Goal: Task Accomplishment & Management: Manage account settings

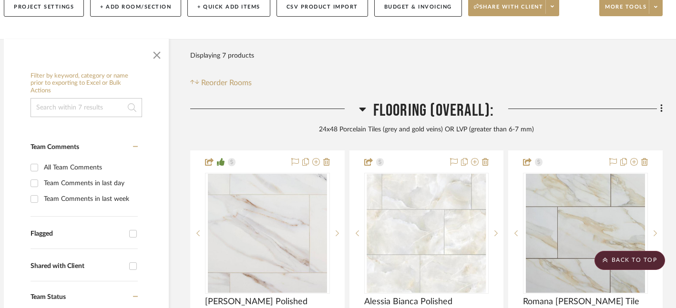
scroll to position [0, 10]
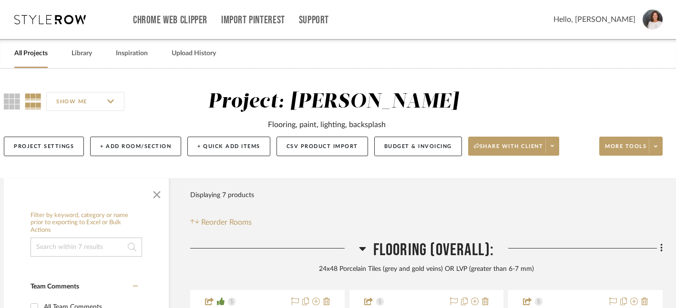
click at [27, 59] on link "All Projects" at bounding box center [30, 53] width 33 height 13
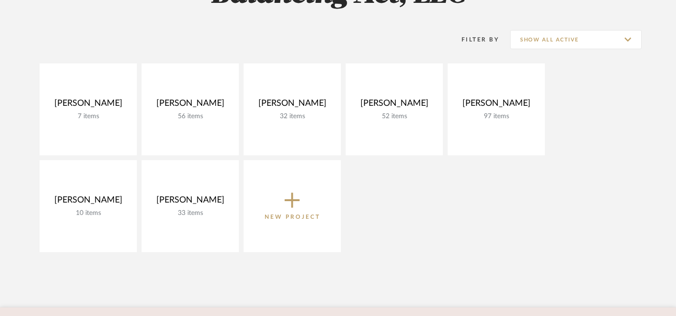
scroll to position [176, 0]
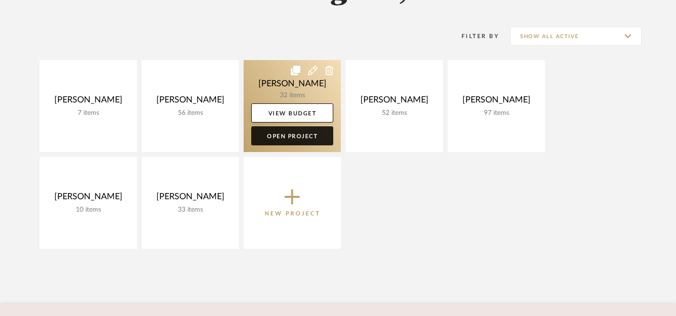
click at [304, 134] on link "Open Project" at bounding box center [292, 135] width 82 height 19
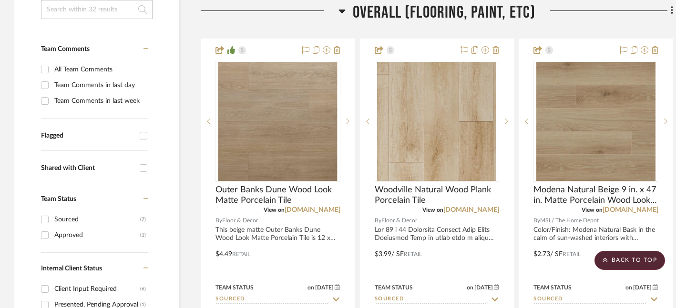
scroll to position [221, 0]
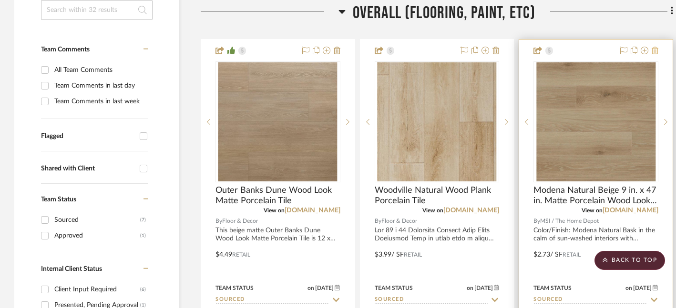
click at [655, 51] on icon at bounding box center [655, 51] width 7 height 8
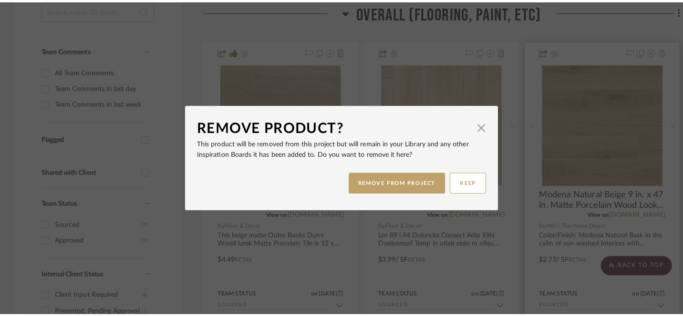
scroll to position [0, 0]
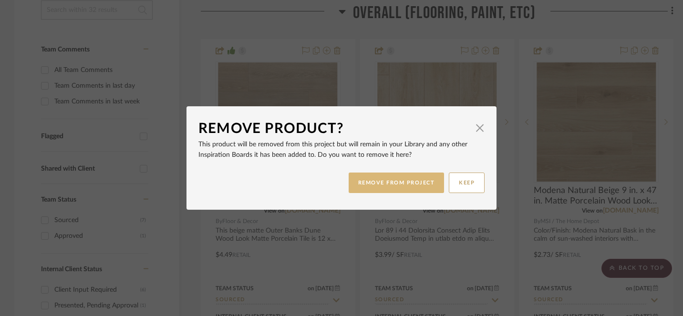
click at [395, 187] on button "REMOVE FROM PROJECT" at bounding box center [396, 183] width 96 height 20
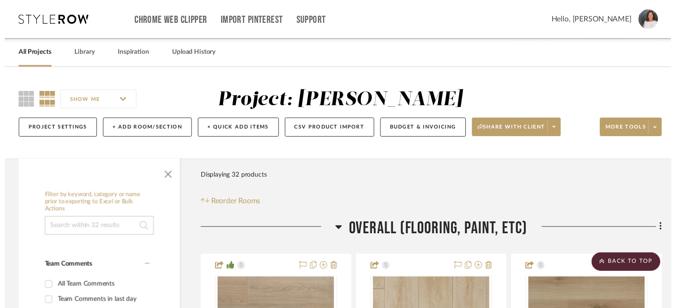
scroll to position [221, 0]
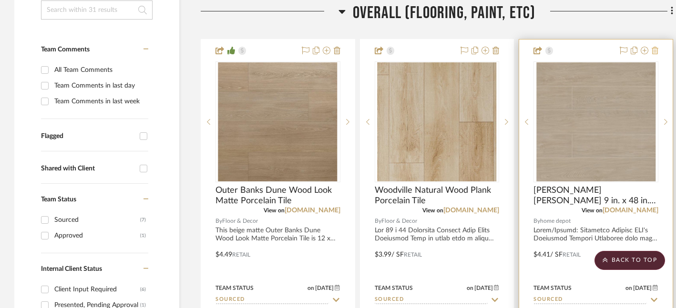
click at [655, 51] on icon at bounding box center [655, 51] width 7 height 8
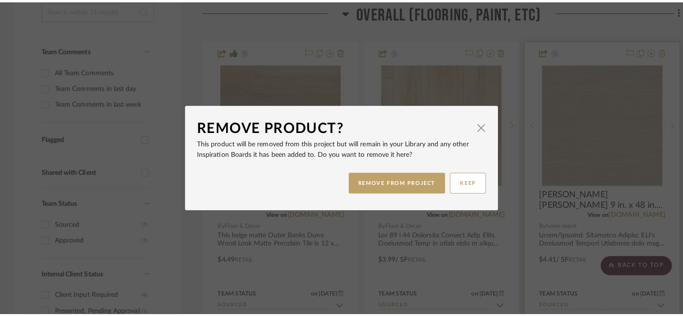
scroll to position [0, 0]
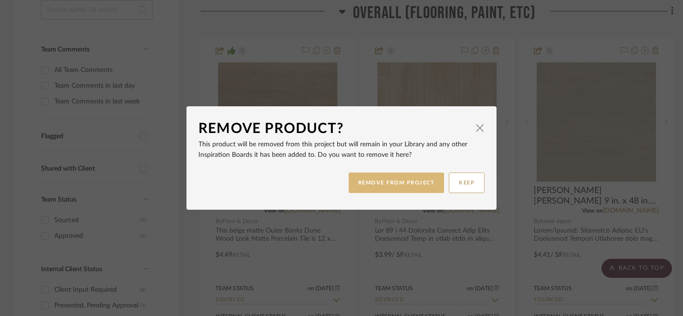
click at [385, 184] on button "REMOVE FROM PROJECT" at bounding box center [396, 183] width 96 height 20
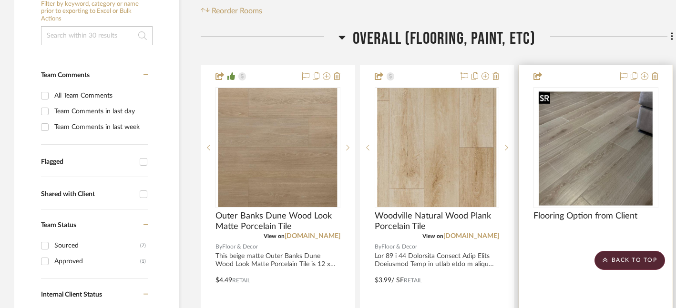
scroll to position [202, 0]
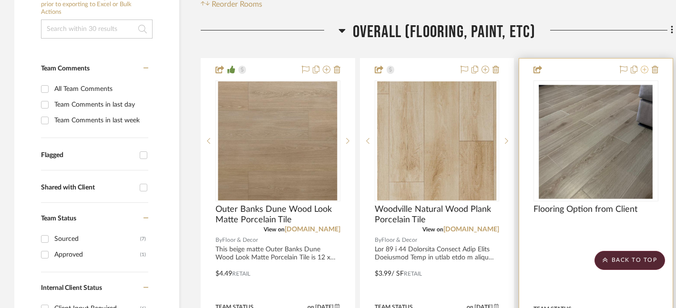
click at [645, 69] on icon at bounding box center [645, 70] width 8 height 8
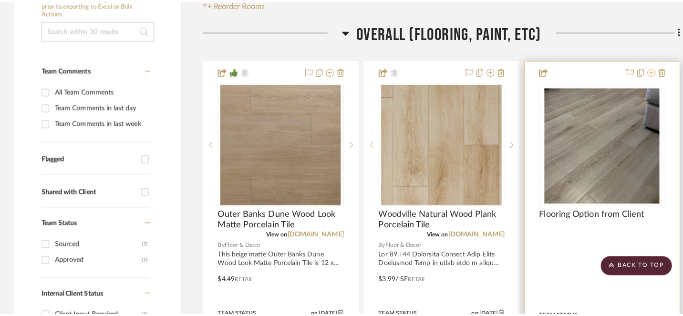
scroll to position [0, 0]
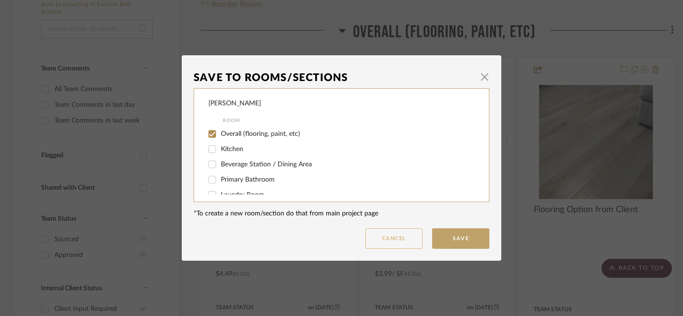
click at [404, 238] on button "Cancel" at bounding box center [393, 238] width 57 height 20
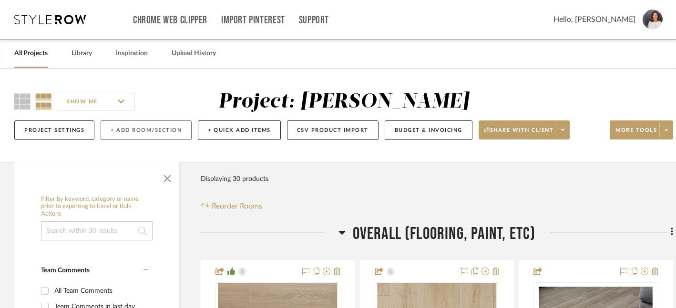
click at [143, 132] on button "+ Add Room/Section" at bounding box center [146, 131] width 91 height 20
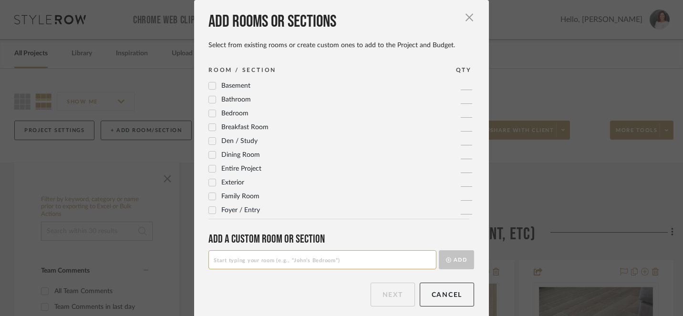
click at [231, 261] on input at bounding box center [322, 259] width 228 height 19
type input "L"
type input "Inspiration Pics"
click at [456, 261] on button "Add" at bounding box center [456, 259] width 35 height 19
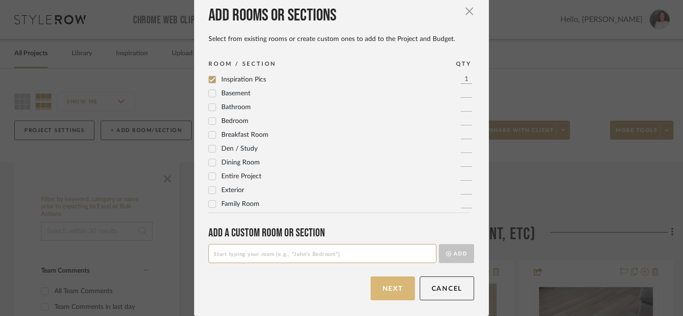
click at [392, 286] on button "Next" at bounding box center [392, 288] width 44 height 24
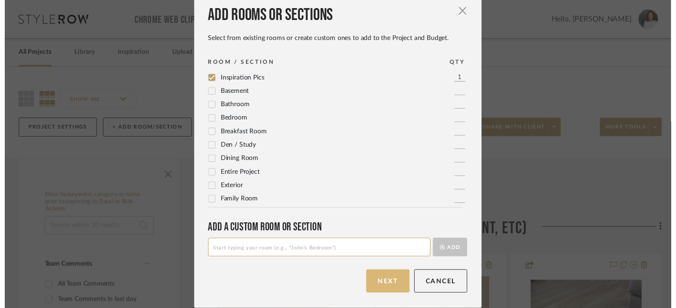
scroll to position [0, 0]
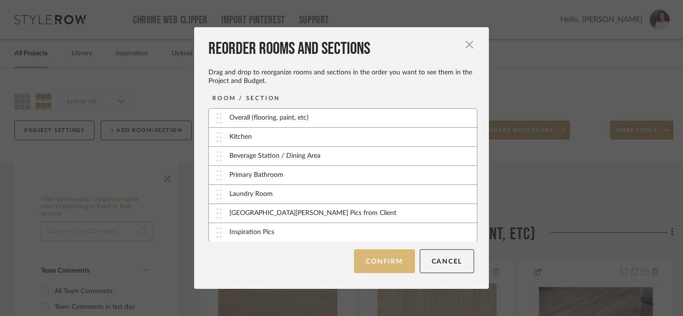
click at [388, 265] on button "Confirm" at bounding box center [384, 261] width 61 height 24
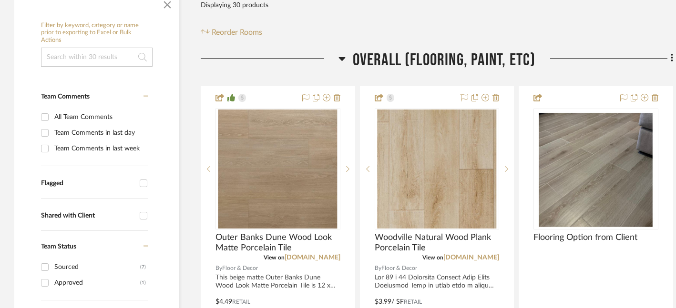
scroll to position [189, 0]
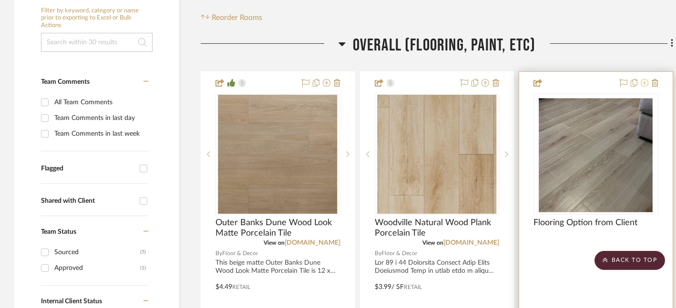
click at [645, 82] on icon at bounding box center [645, 83] width 8 height 8
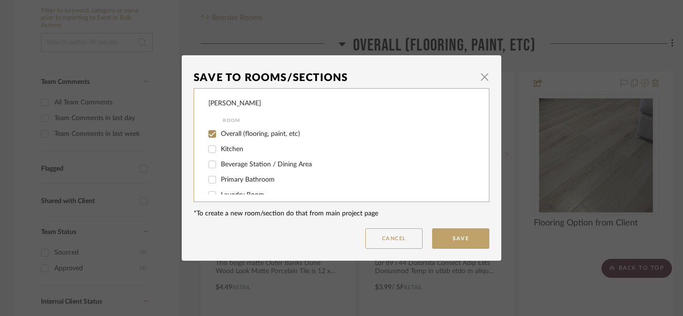
scroll to position [44, 0]
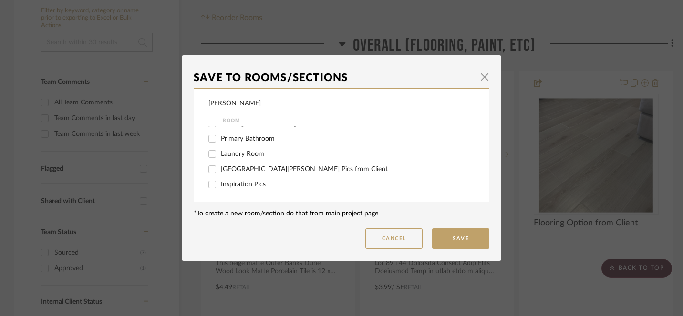
click at [211, 183] on input "Inspiration Pics" at bounding box center [211, 184] width 15 height 15
checkbox input "true"
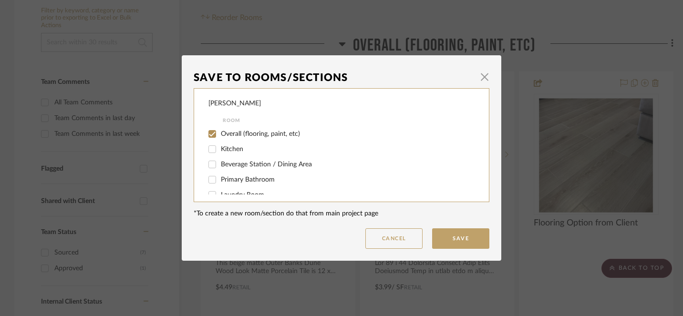
click at [209, 131] on input "Overall (flooring, paint, etc)" at bounding box center [211, 133] width 15 height 15
checkbox input "false"
click at [463, 242] on button "Save" at bounding box center [460, 238] width 57 height 20
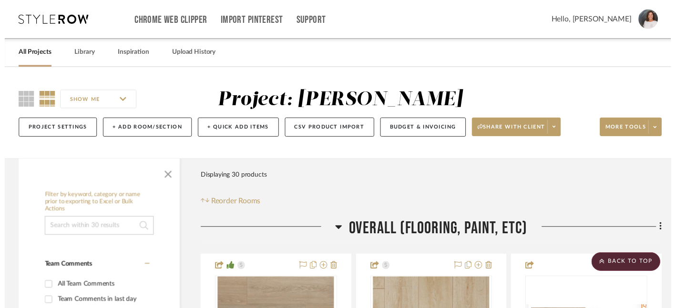
scroll to position [189, 0]
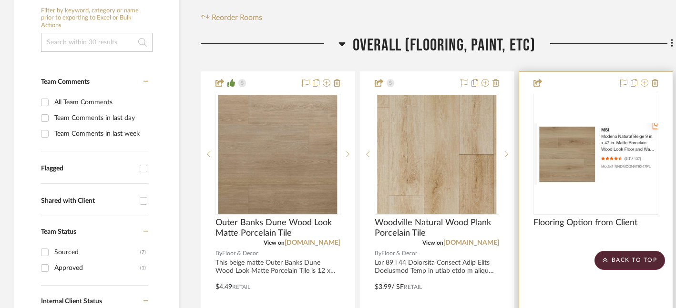
click at [644, 83] on icon at bounding box center [645, 83] width 8 height 8
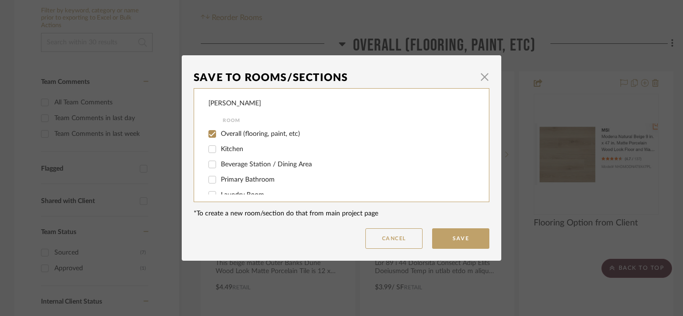
scroll to position [44, 0]
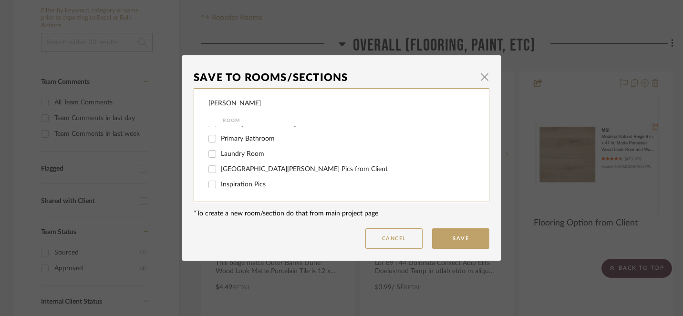
click at [209, 184] on input "Inspiration Pics" at bounding box center [211, 184] width 15 height 15
checkbox input "true"
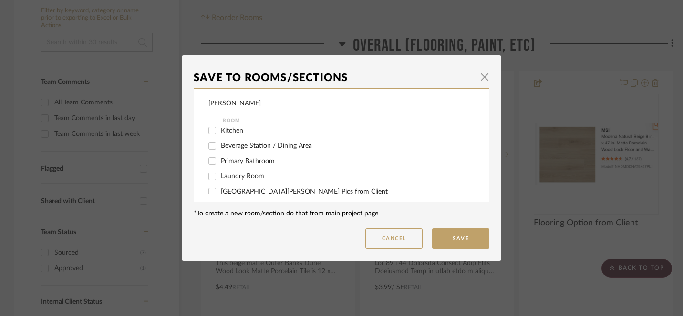
scroll to position [0, 0]
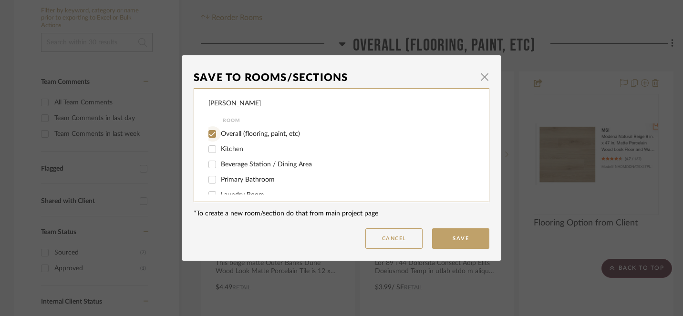
click at [210, 131] on input "Overall (flooring, paint, etc)" at bounding box center [211, 133] width 15 height 15
checkbox input "false"
click at [457, 242] on button "Save" at bounding box center [460, 238] width 57 height 20
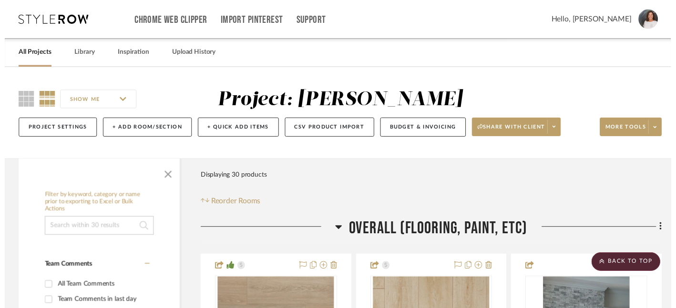
scroll to position [189, 0]
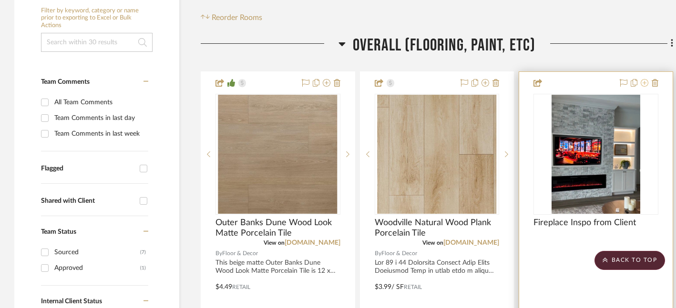
click at [644, 84] on icon at bounding box center [645, 83] width 8 height 8
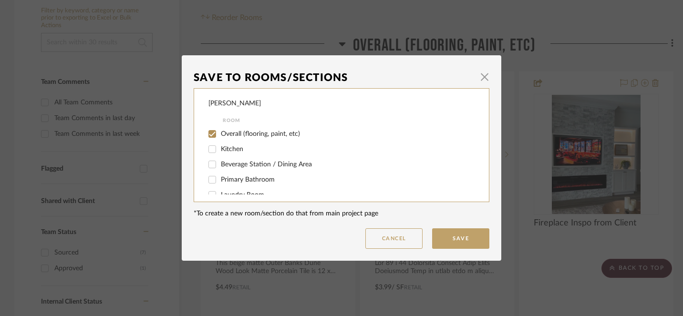
scroll to position [44, 0]
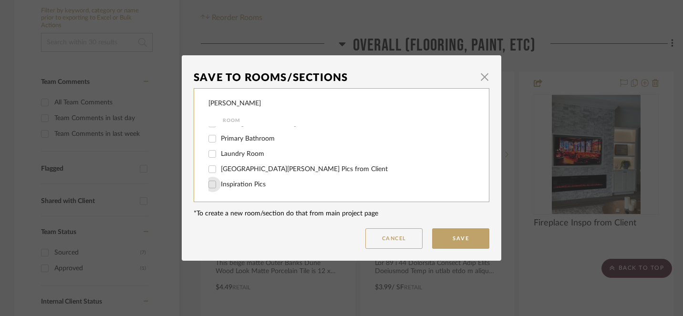
click at [207, 184] on input "Inspiration Pics" at bounding box center [211, 184] width 15 height 15
checkbox input "true"
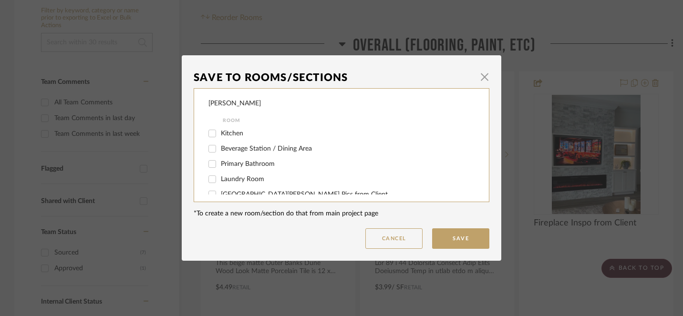
scroll to position [0, 0]
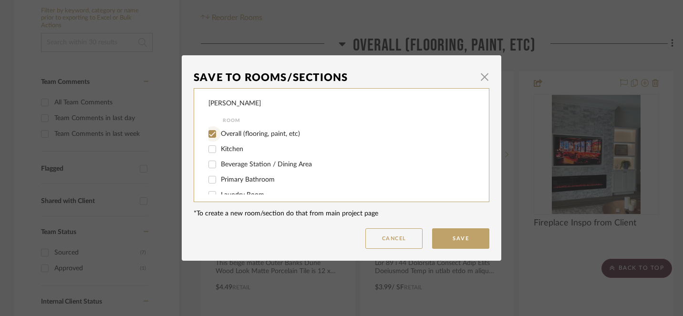
click at [210, 132] on input "Overall (flooring, paint, etc)" at bounding box center [211, 133] width 15 height 15
checkbox input "false"
click at [459, 237] on button "Save" at bounding box center [460, 238] width 57 height 20
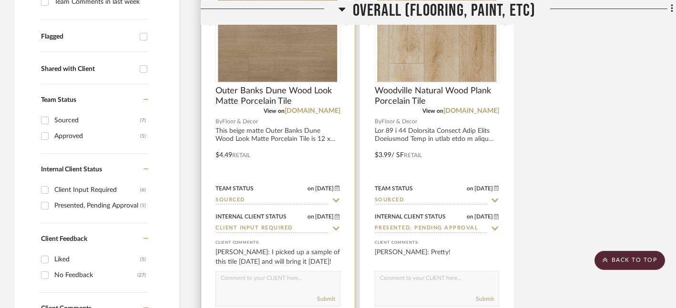
scroll to position [324, 0]
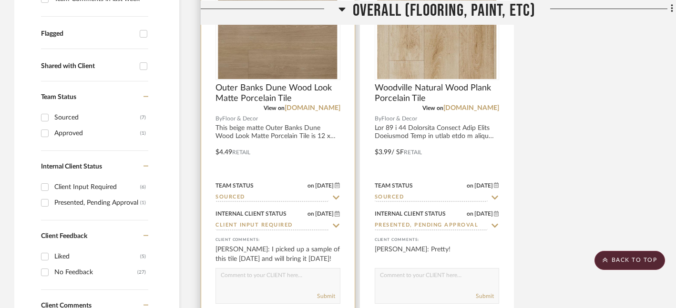
click at [296, 61] on img "0" at bounding box center [277, 19] width 119 height 119
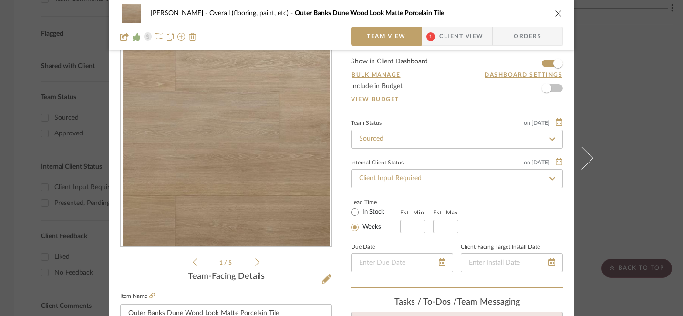
scroll to position [0, 0]
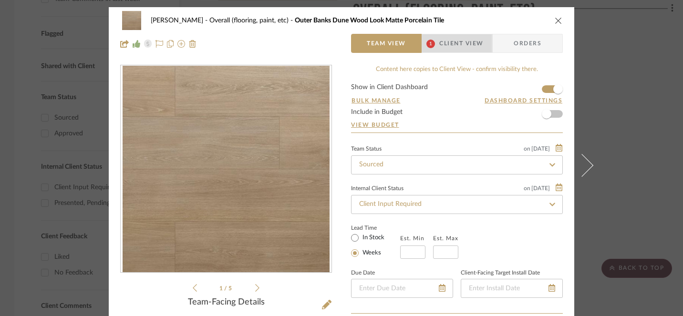
click at [455, 43] on span "Client View" at bounding box center [461, 43] width 44 height 19
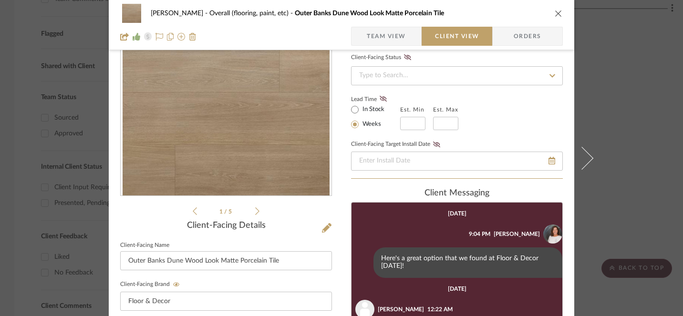
click at [555, 14] on icon "close" at bounding box center [558, 14] width 8 height 8
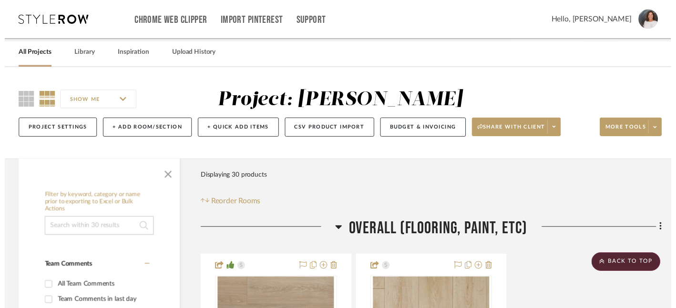
scroll to position [324, 0]
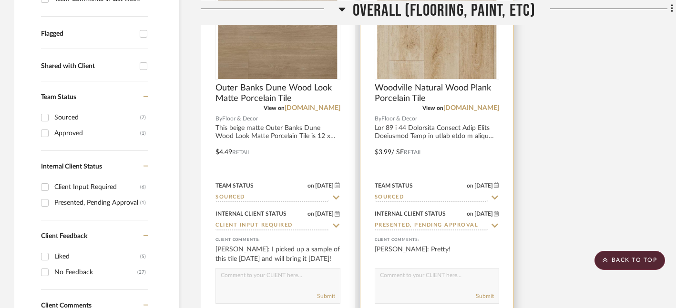
click at [457, 70] on img "0" at bounding box center [436, 19] width 119 height 119
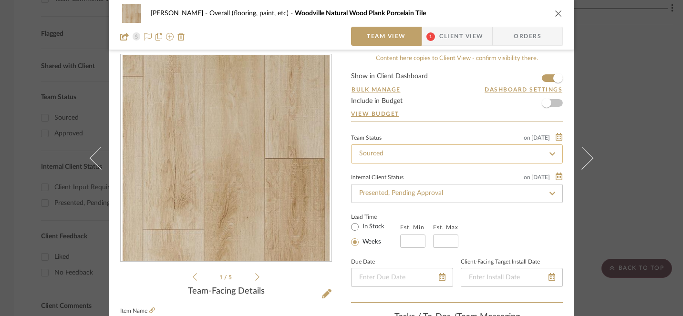
scroll to position [16, 0]
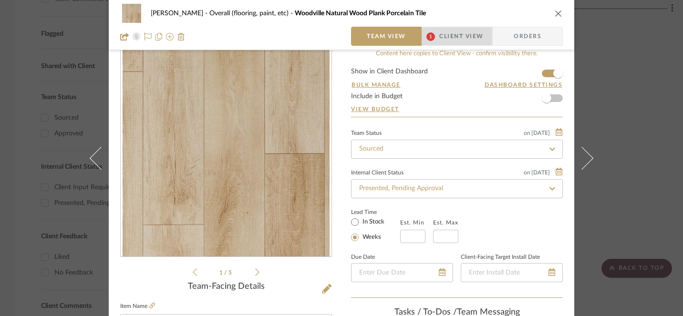
click at [458, 39] on span "Client View" at bounding box center [461, 36] width 44 height 19
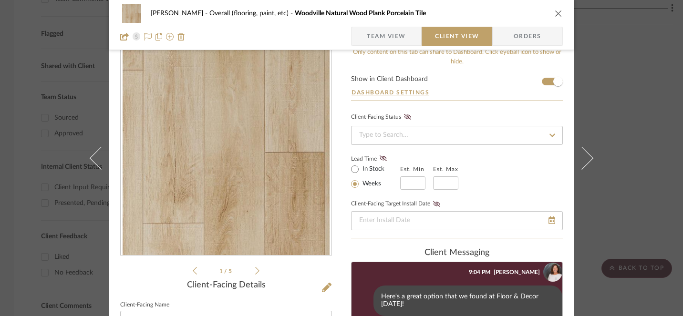
scroll to position [22, 0]
click at [555, 16] on icon "close" at bounding box center [558, 14] width 8 height 8
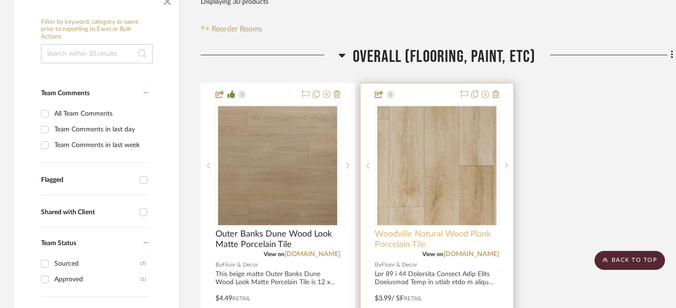
scroll to position [174, 0]
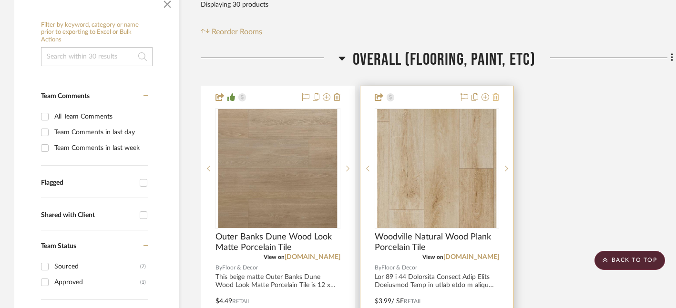
click at [498, 98] on icon at bounding box center [495, 97] width 7 height 8
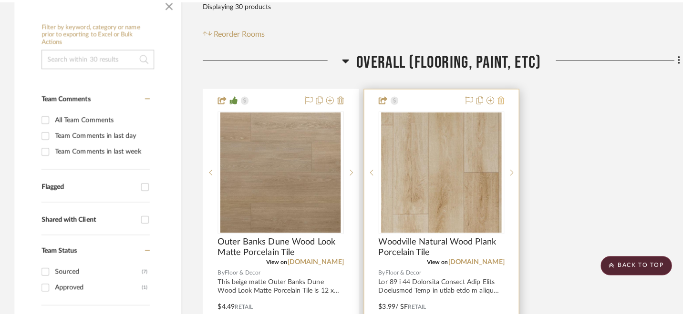
scroll to position [0, 0]
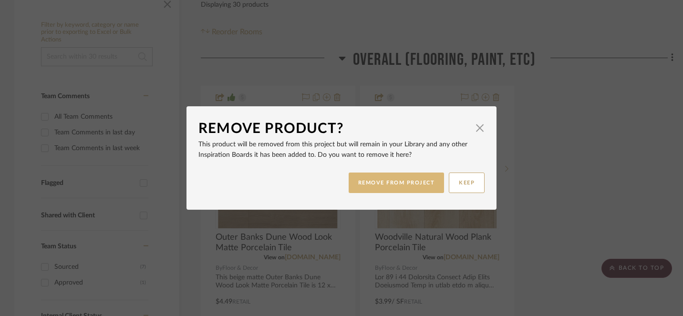
click at [404, 181] on button "REMOVE FROM PROJECT" at bounding box center [396, 183] width 96 height 20
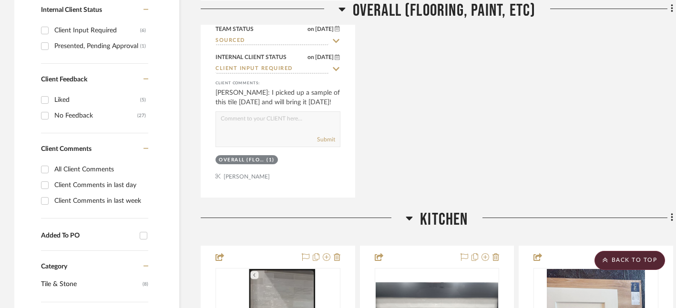
scroll to position [463, 0]
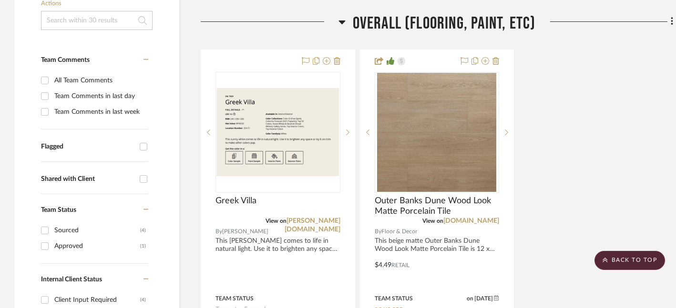
scroll to position [209, 0]
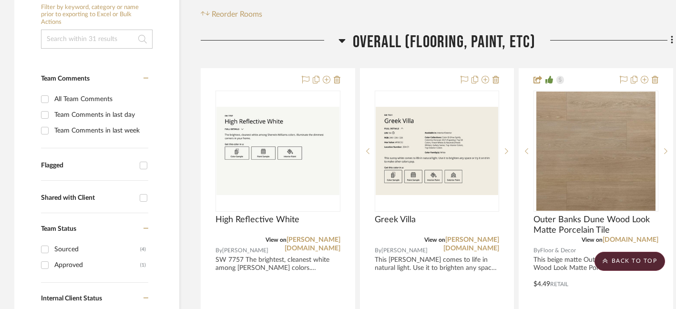
scroll to position [195, 0]
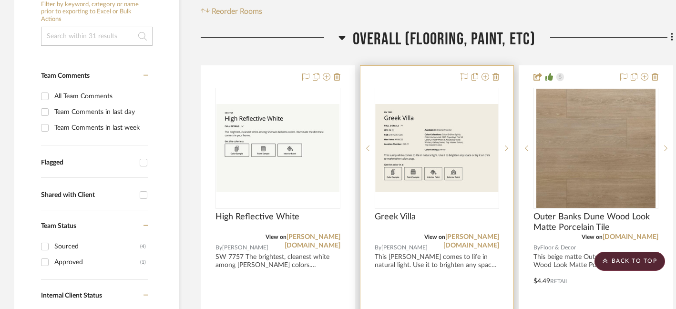
click at [411, 263] on div at bounding box center [436, 274] width 153 height 417
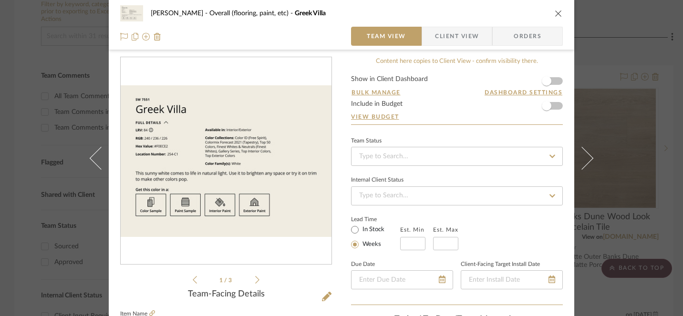
scroll to position [8, 0]
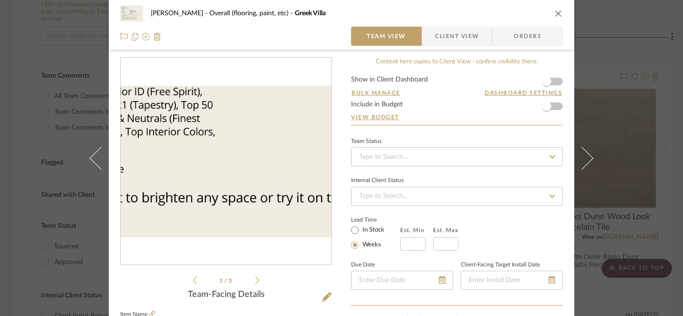
click at [272, 161] on img "0" at bounding box center [226, 162] width 211 height 152
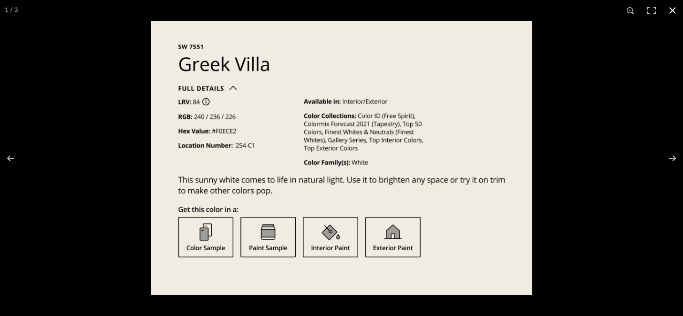
click at [674, 15] on button at bounding box center [672, 10] width 21 height 21
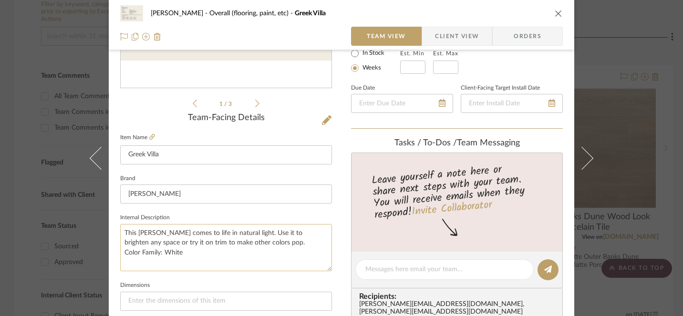
scroll to position [173, 0]
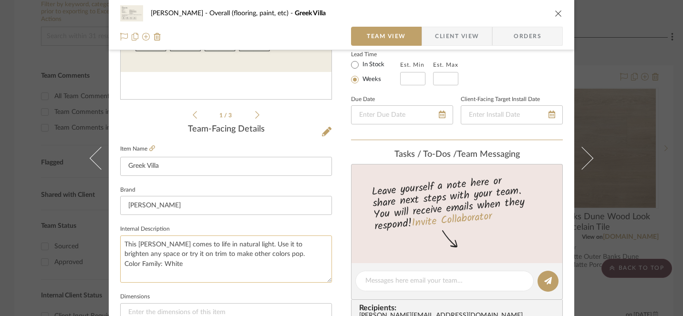
click at [121, 243] on textarea "This sunny white comes to life in natural light. Use it to brighten any space o…" at bounding box center [226, 258] width 212 height 47
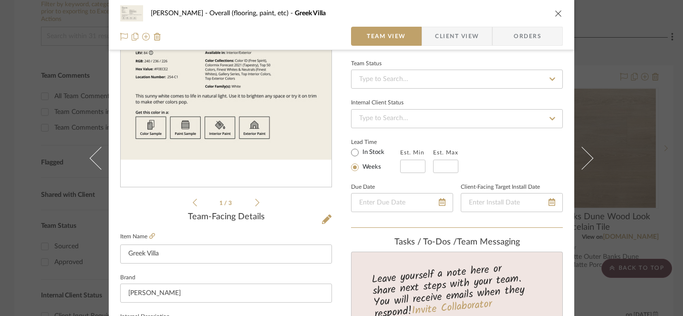
scroll to position [91, 0]
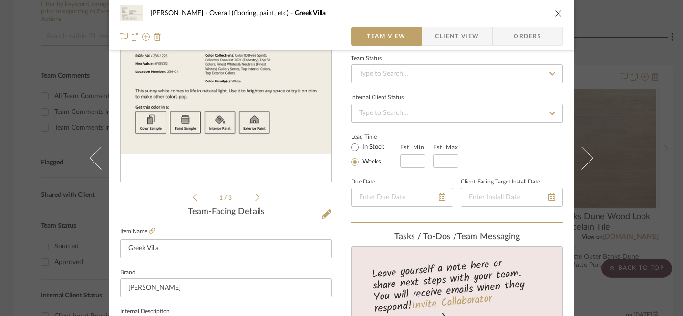
type textarea "SW 7551 This [PERSON_NAME] comes to life in natural light. Use it to brighten a…"
click at [556, 12] on icon "close" at bounding box center [558, 14] width 8 height 8
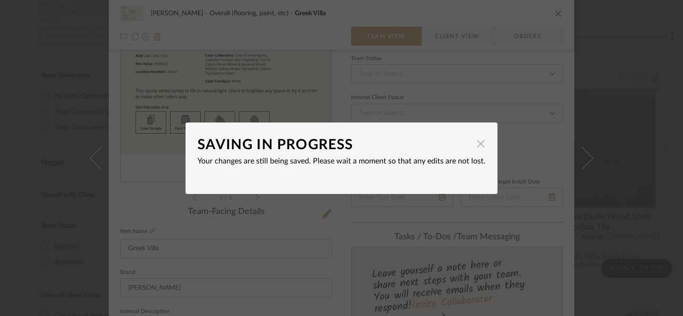
click at [476, 146] on span "button" at bounding box center [480, 143] width 19 height 19
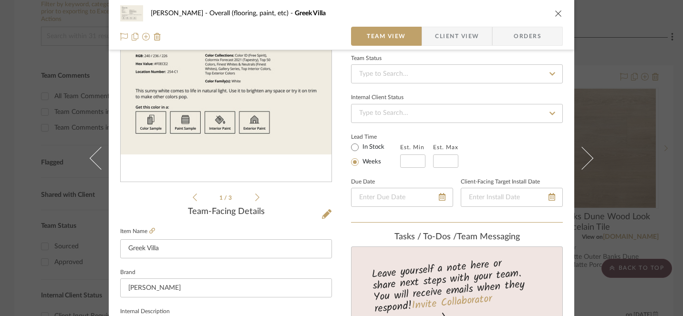
click at [554, 13] on icon "close" at bounding box center [558, 14] width 8 height 8
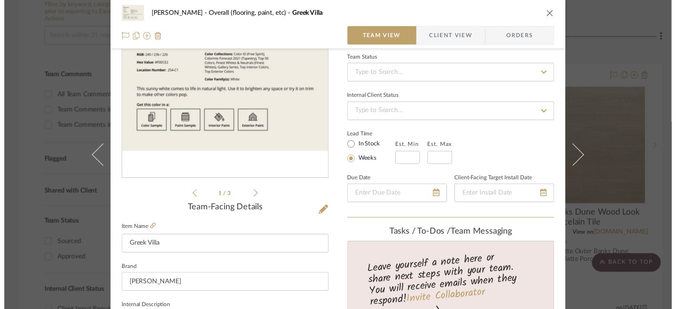
scroll to position [195, 0]
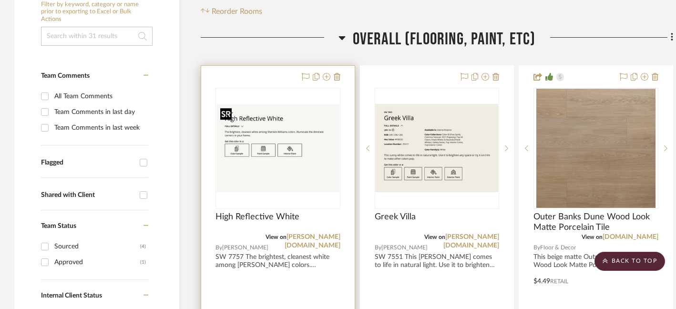
click at [327, 126] on img "0" at bounding box center [277, 148] width 123 height 88
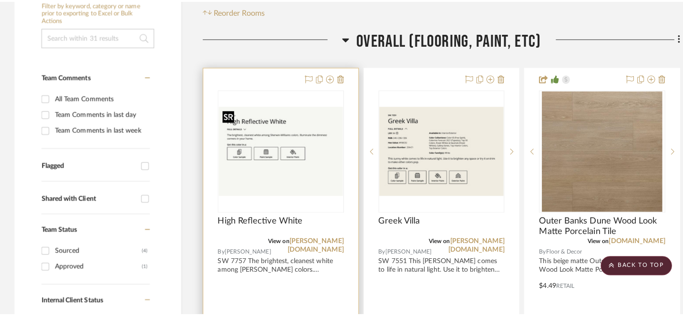
scroll to position [0, 0]
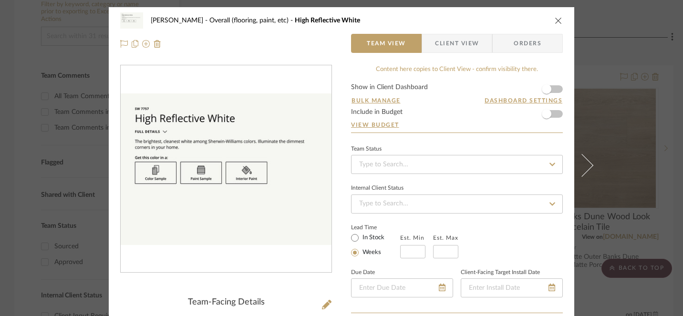
click at [557, 19] on icon "close" at bounding box center [558, 21] width 8 height 8
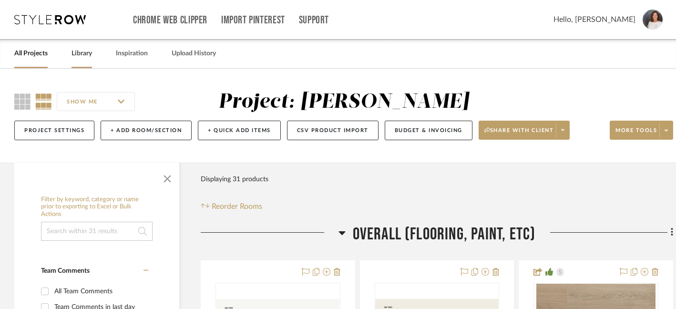
click at [83, 49] on link "Library" at bounding box center [82, 53] width 20 height 13
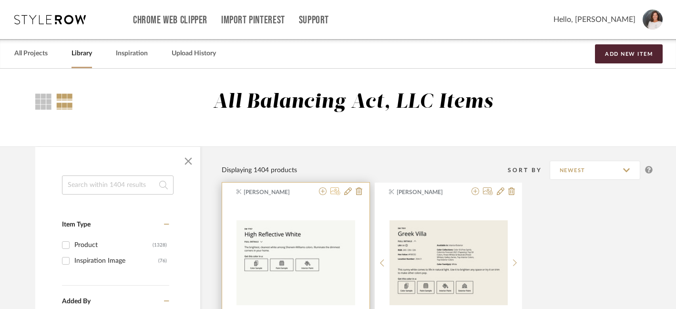
click at [337, 192] on icon at bounding box center [335, 191] width 10 height 8
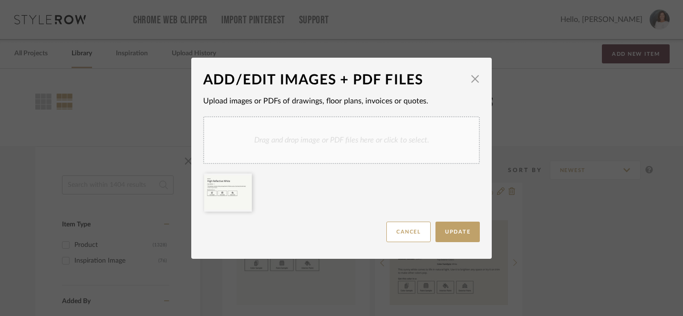
click at [314, 141] on div "Drag and drop image or PDF files here or click to select." at bounding box center [341, 140] width 276 height 48
click at [464, 235] on button "Update" at bounding box center [457, 232] width 44 height 20
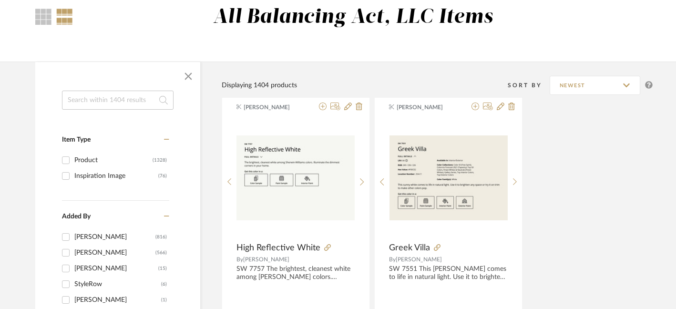
scroll to position [87, 0]
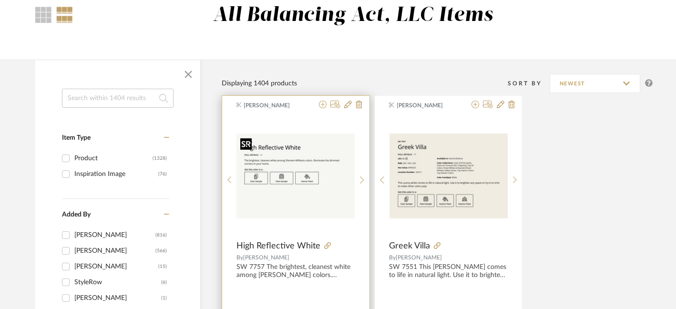
click at [325, 146] on img "0" at bounding box center [295, 175] width 118 height 85
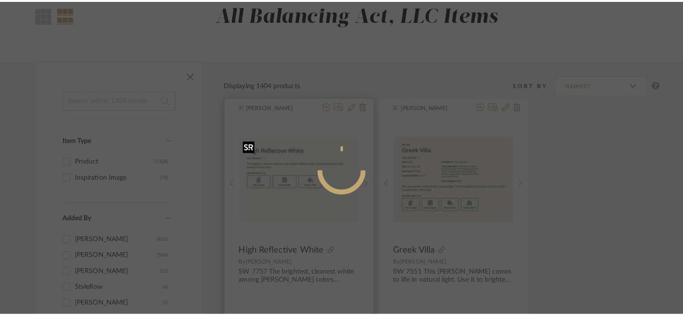
scroll to position [0, 0]
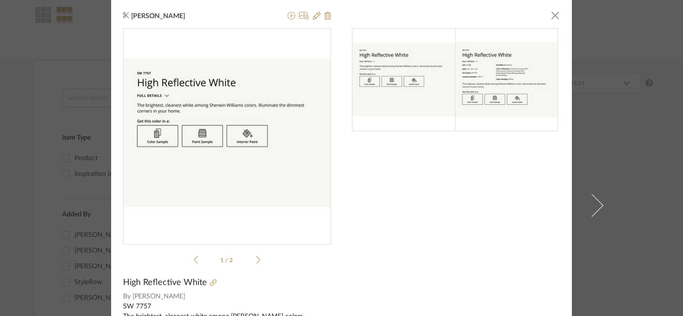
click at [437, 61] on img at bounding box center [403, 80] width 103 height 74
click at [299, 12] on fa-icon at bounding box center [304, 16] width 10 height 8
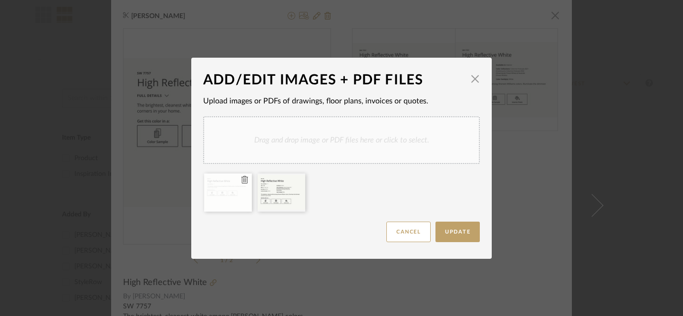
click at [241, 179] on icon at bounding box center [244, 180] width 7 height 8
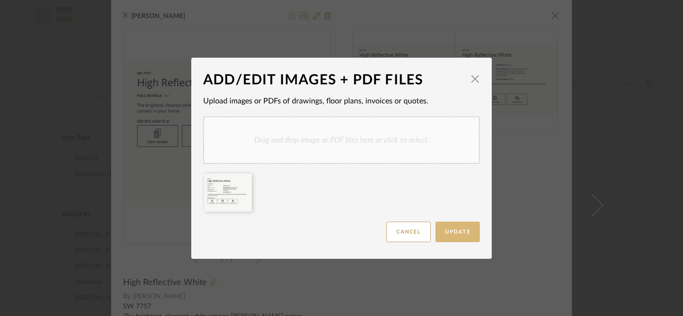
click at [453, 229] on span "Update" at bounding box center [457, 231] width 25 height 5
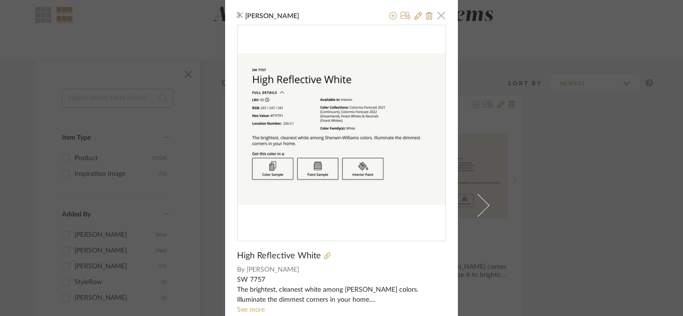
click at [438, 18] on span "button" at bounding box center [440, 15] width 19 height 19
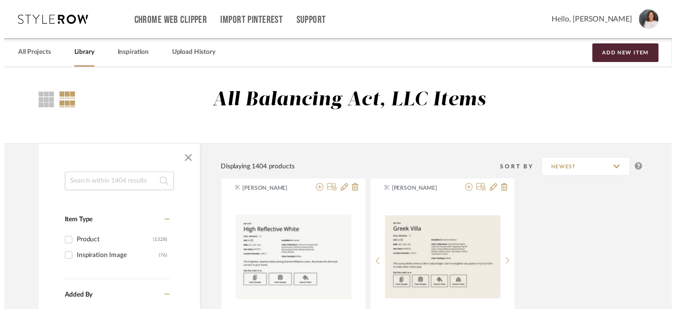
scroll to position [87, 0]
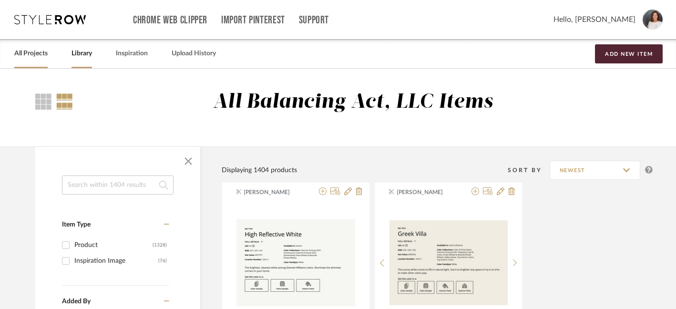
click at [28, 51] on link "All Projects" at bounding box center [30, 53] width 33 height 13
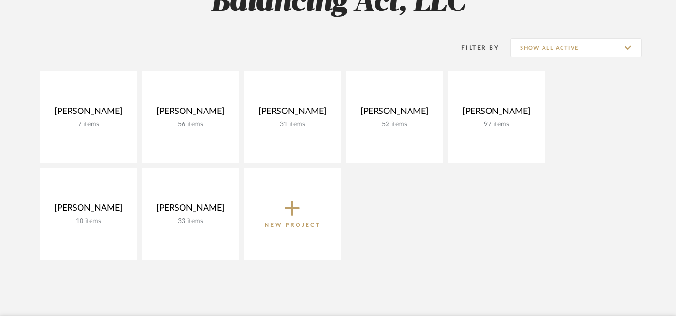
scroll to position [166, 0]
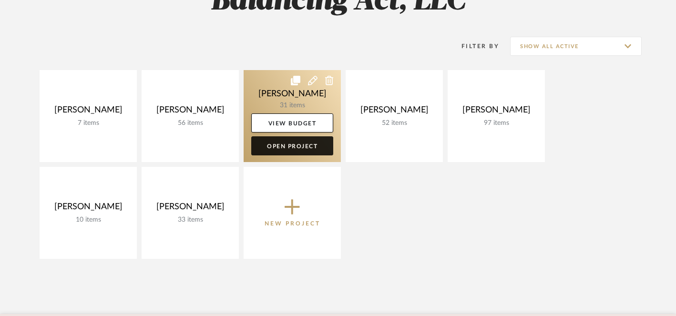
click at [274, 145] on link "Open Project" at bounding box center [292, 145] width 82 height 19
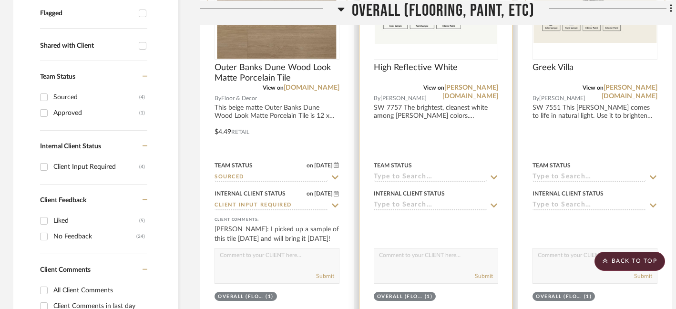
scroll to position [345, 1]
click at [495, 175] on icon at bounding box center [494, 177] width 9 height 8
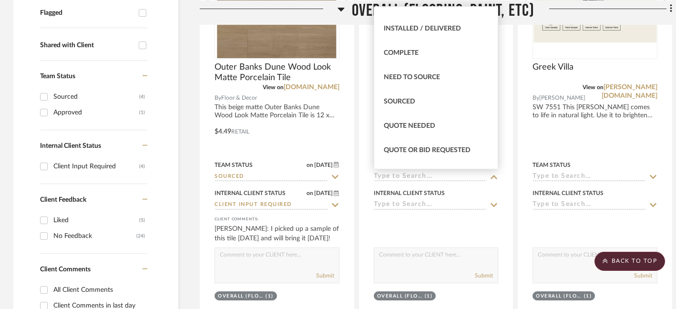
scroll to position [249, 0]
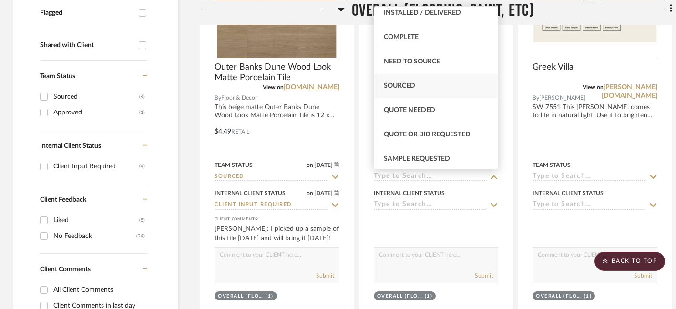
click at [430, 89] on div "Sourced" at bounding box center [436, 86] width 124 height 24
type input "[DATE]"
type input "Sourced"
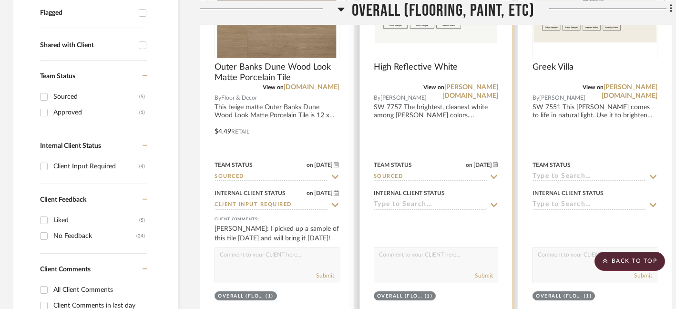
click at [495, 205] on icon at bounding box center [494, 205] width 7 height 4
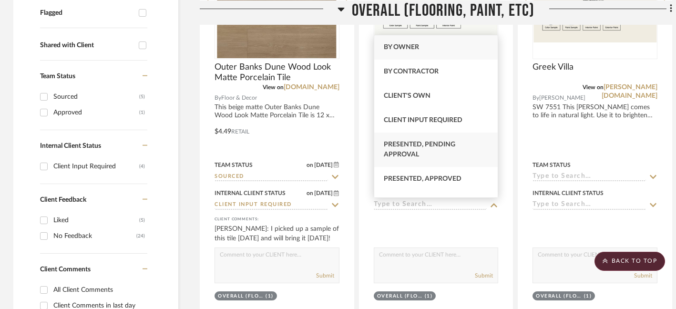
click at [460, 154] on div "Presented, Pending Approval" at bounding box center [436, 150] width 124 height 34
type input "[DATE]"
type input "Presented, Pending Approval"
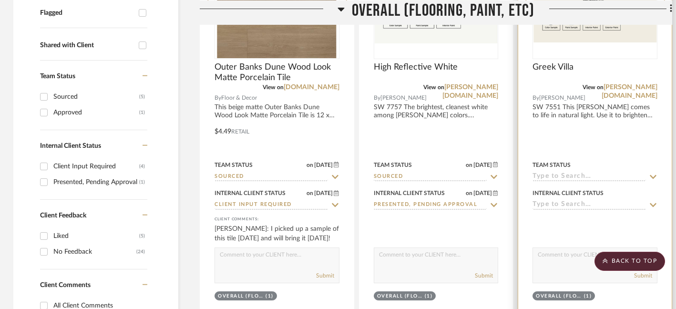
click at [654, 175] on icon at bounding box center [653, 177] width 9 height 8
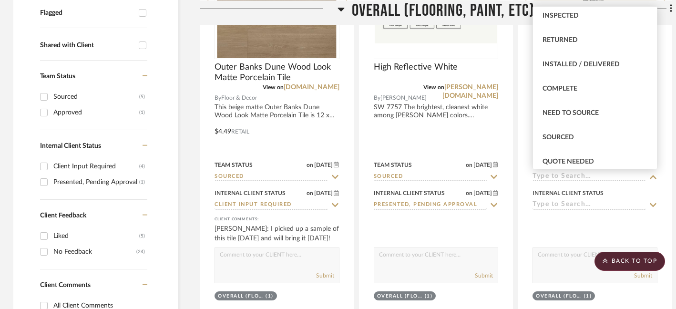
scroll to position [198, 0]
click at [565, 135] on span "Sourced" at bounding box center [557, 136] width 31 height 7
type input "8/21/2025"
type input "Sourced"
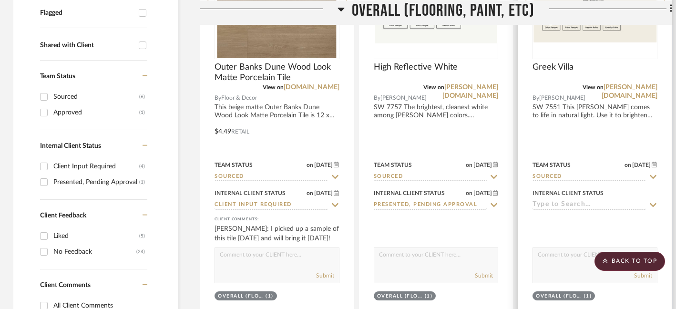
click at [654, 205] on icon at bounding box center [653, 205] width 7 height 4
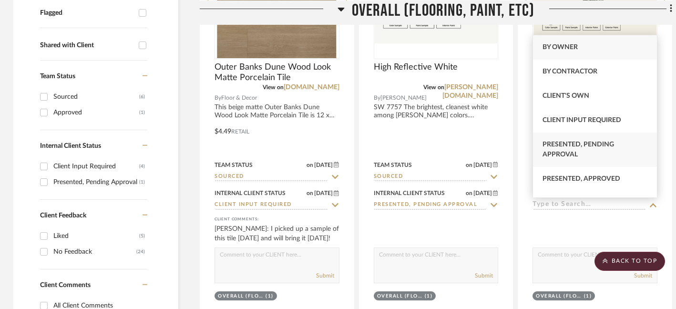
click at [584, 147] on span "Presented, Pending Approval" at bounding box center [578, 149] width 72 height 17
type input "8/21/2025"
type input "Presented, Pending Approval"
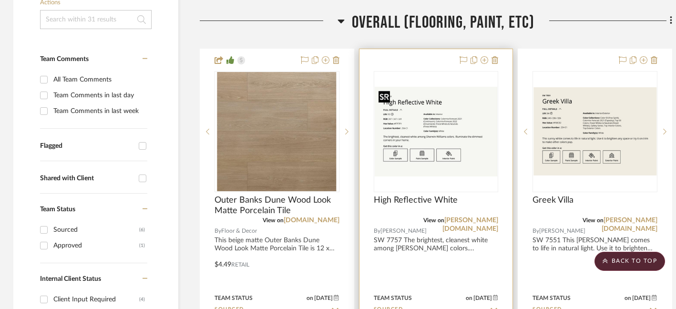
click at [478, 106] on img "0" at bounding box center [436, 132] width 123 height 90
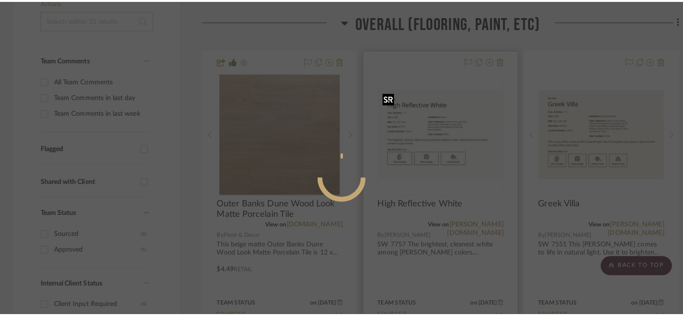
scroll to position [0, 0]
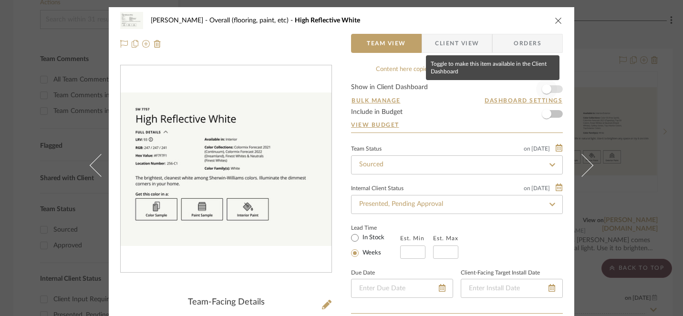
click at [544, 91] on span "button" at bounding box center [547, 89] width 10 height 10
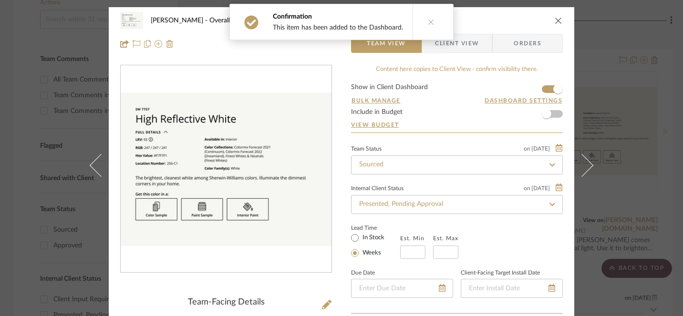
click at [554, 17] on icon "close" at bounding box center [558, 21] width 8 height 8
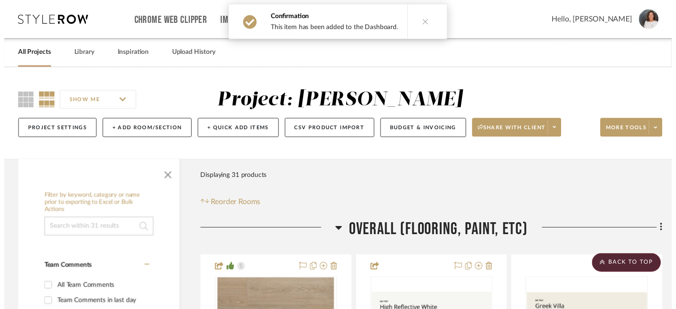
scroll to position [212, 1]
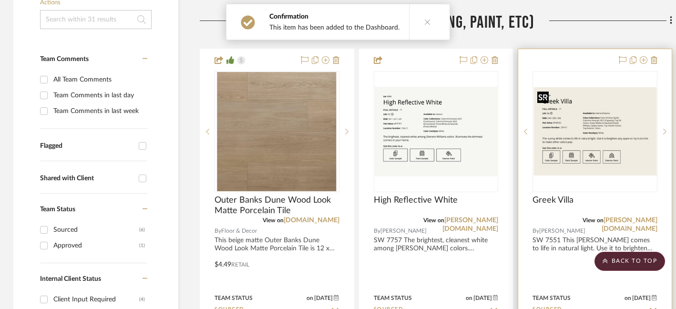
click at [628, 96] on img "0" at bounding box center [594, 131] width 123 height 89
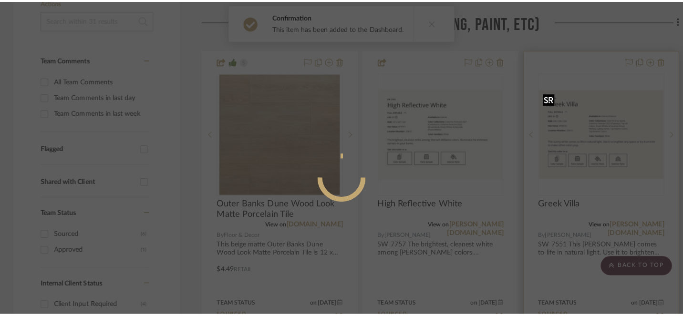
scroll to position [0, 0]
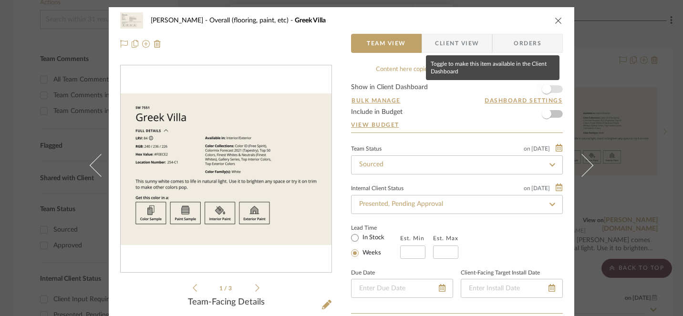
click at [544, 88] on span "button" at bounding box center [547, 89] width 10 height 10
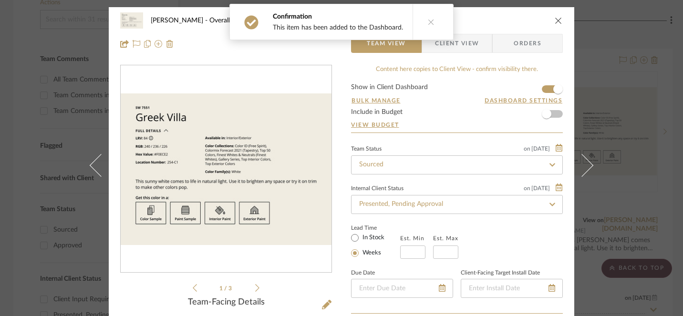
click at [556, 21] on icon "close" at bounding box center [558, 21] width 8 height 8
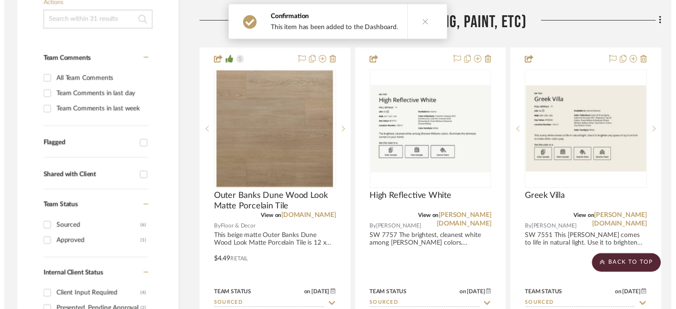
scroll to position [212, 1]
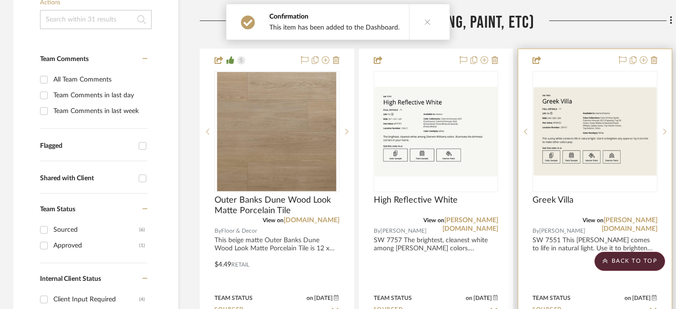
click at [621, 205] on div "Greek Villa" at bounding box center [594, 205] width 125 height 21
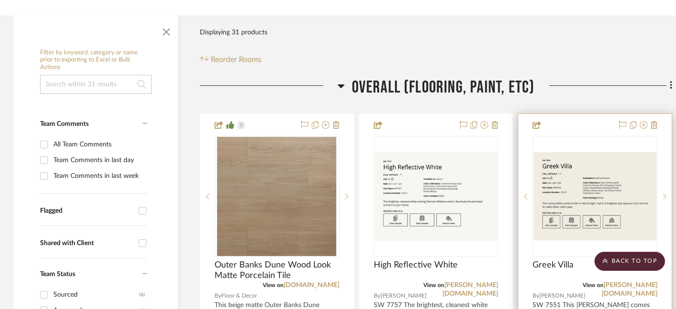
scroll to position [136, 1]
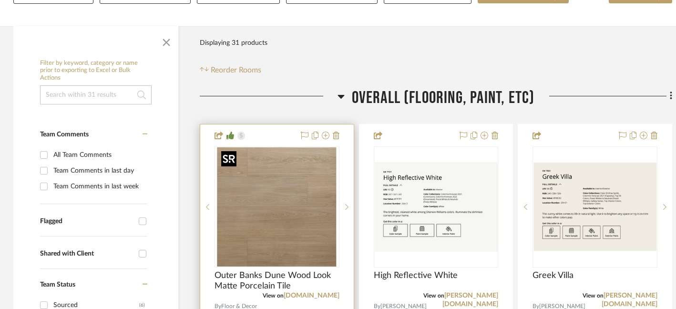
click at [306, 197] on img "0" at bounding box center [276, 206] width 119 height 119
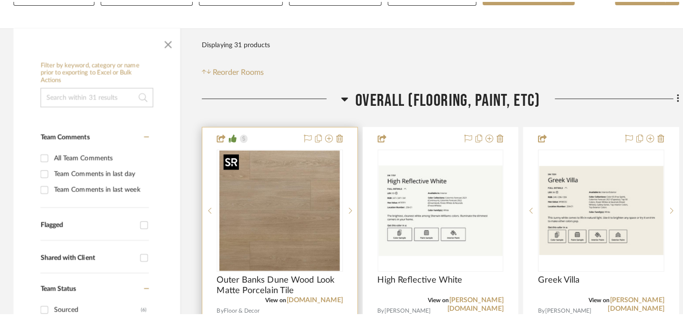
scroll to position [0, 0]
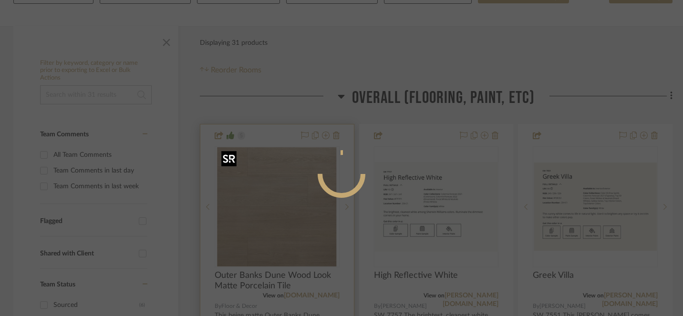
click at [306, 197] on div at bounding box center [341, 174] width 143 height 48
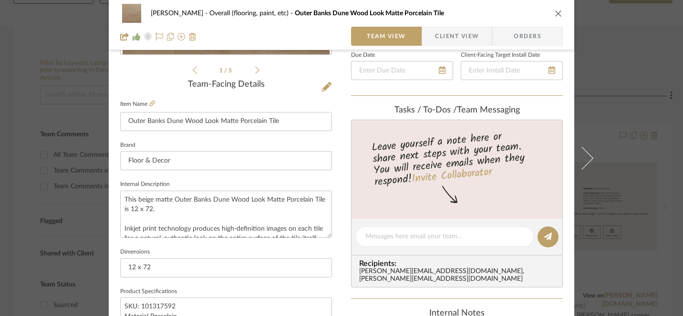
scroll to position [200, 0]
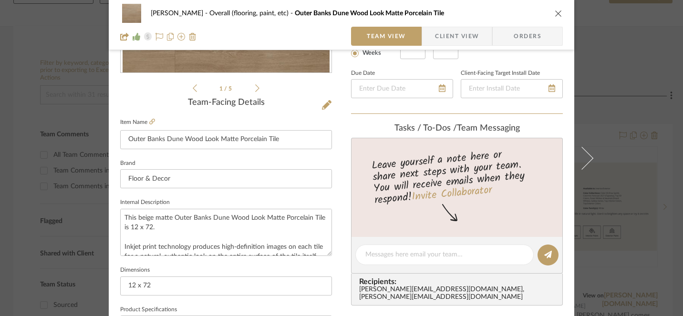
click at [555, 11] on icon "close" at bounding box center [558, 14] width 8 height 8
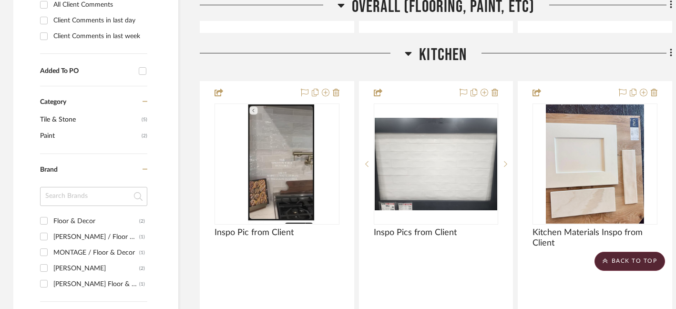
scroll to position [633, 1]
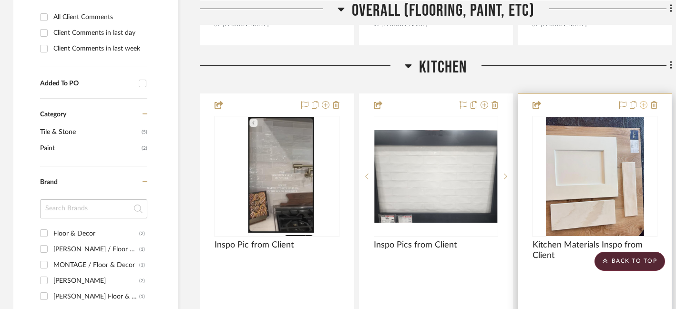
click at [643, 103] on icon at bounding box center [644, 105] width 8 height 8
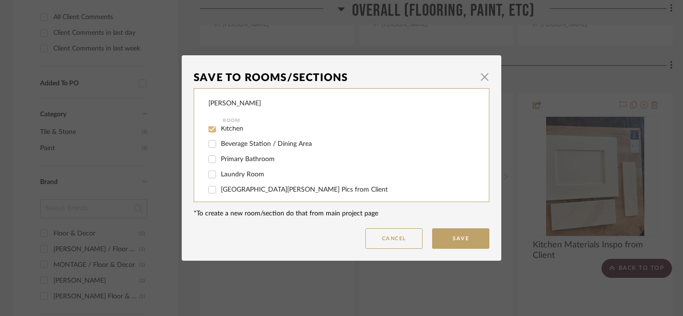
scroll to position [44, 0]
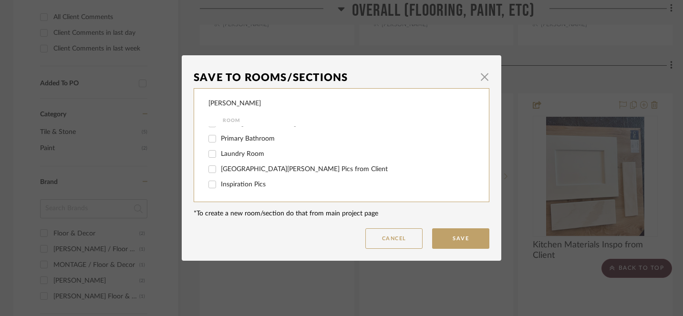
click at [208, 185] on input "Inspiration Pics" at bounding box center [211, 184] width 15 height 15
checkbox input "true"
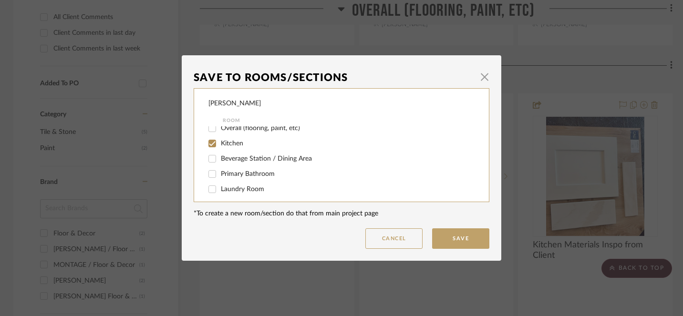
scroll to position [0, 0]
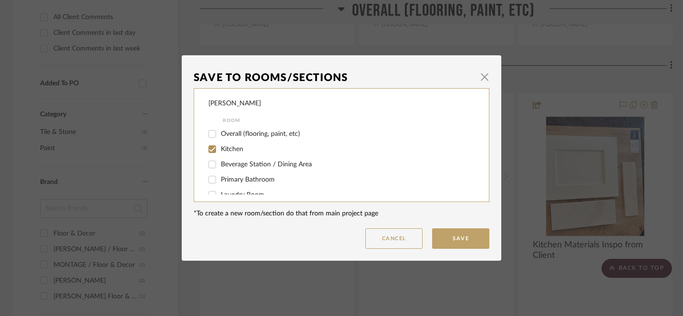
click at [211, 150] on input "Kitchen" at bounding box center [211, 149] width 15 height 15
checkbox input "false"
click at [460, 236] on button "Save" at bounding box center [460, 238] width 57 height 20
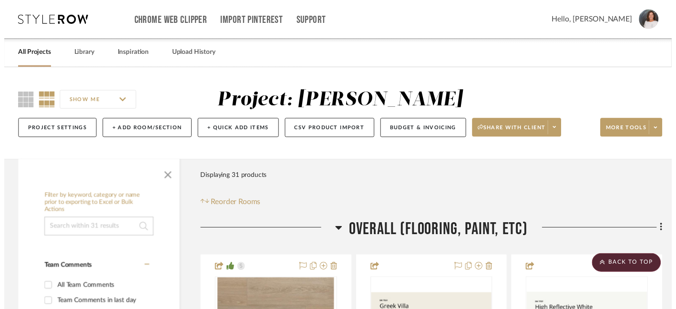
scroll to position [633, 1]
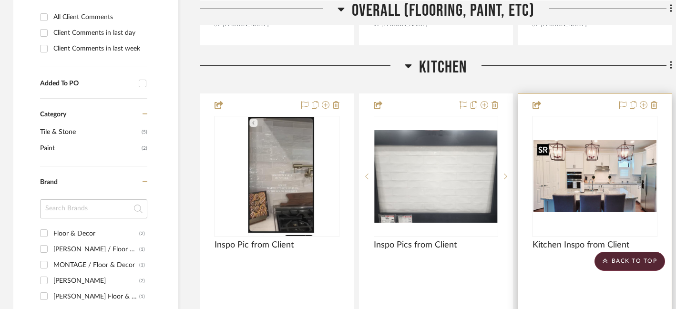
click at [612, 176] on img "0" at bounding box center [594, 176] width 123 height 72
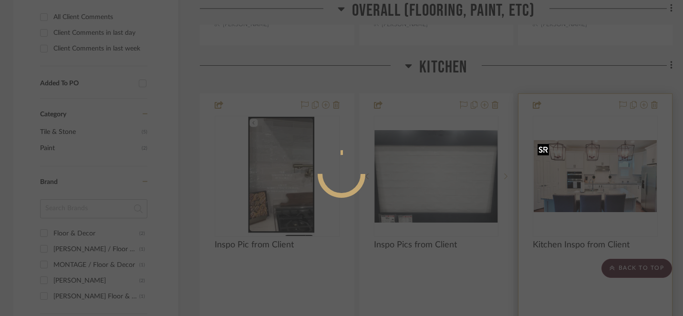
click at [612, 176] on div at bounding box center [341, 158] width 683 height 316
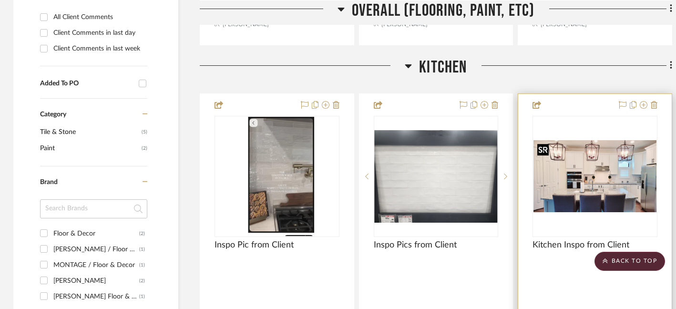
click at [593, 179] on img "0" at bounding box center [594, 176] width 123 height 72
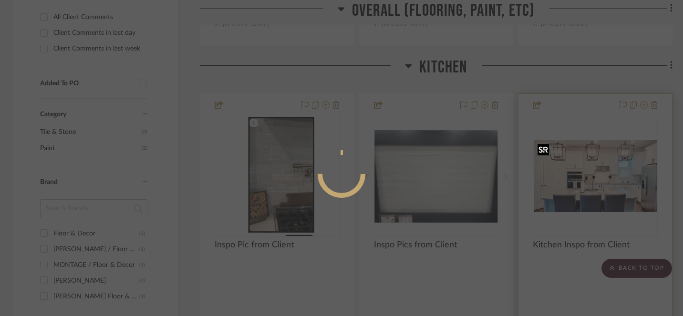
click at [593, 179] on div at bounding box center [341, 158] width 683 height 316
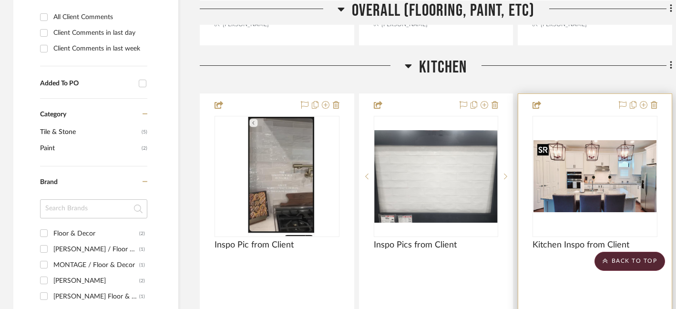
click at [593, 179] on img "0" at bounding box center [594, 176] width 123 height 72
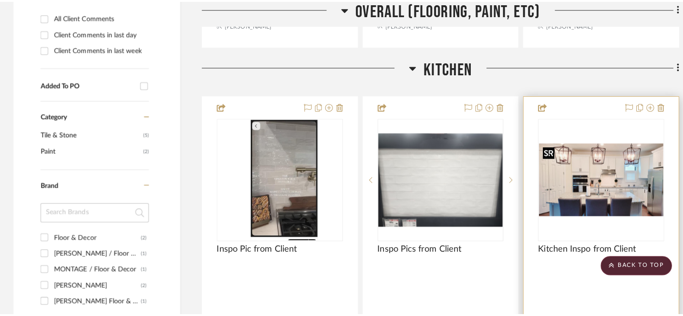
scroll to position [0, 0]
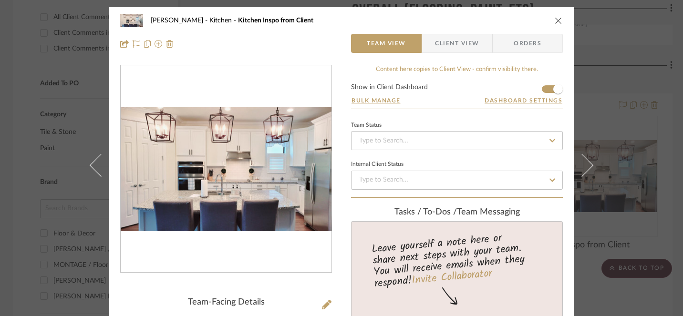
click at [554, 23] on icon "close" at bounding box center [558, 21] width 8 height 8
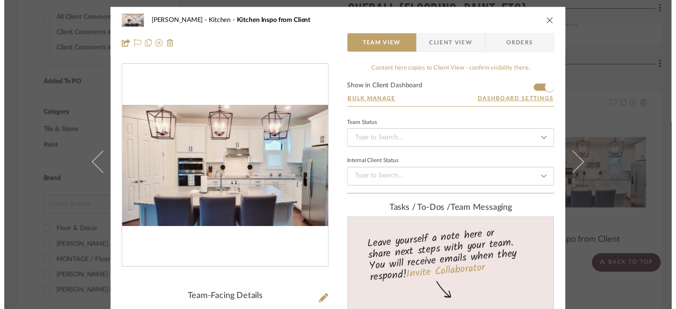
scroll to position [633, 1]
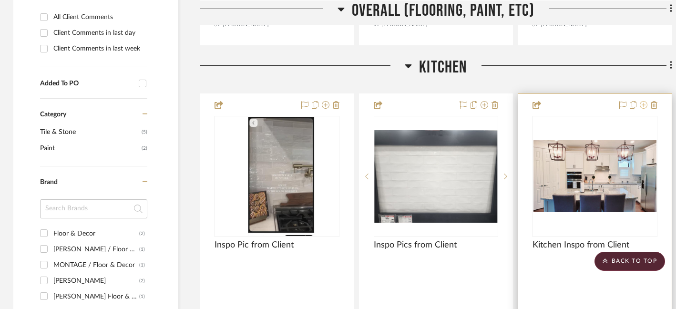
click at [644, 104] on icon at bounding box center [644, 105] width 8 height 8
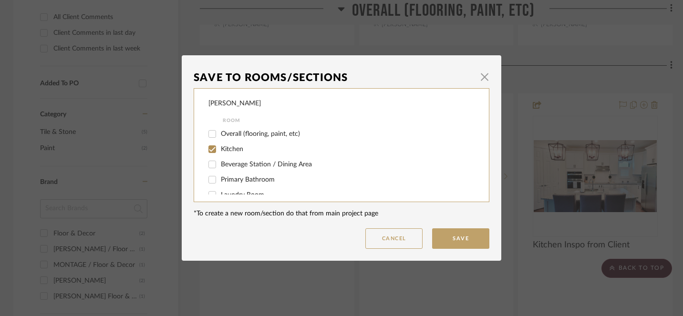
scroll to position [44, 0]
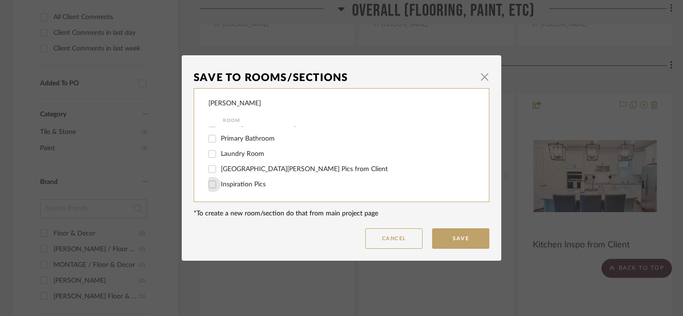
click at [209, 185] on input "Inspiration Pics" at bounding box center [211, 184] width 15 height 15
checkbox input "true"
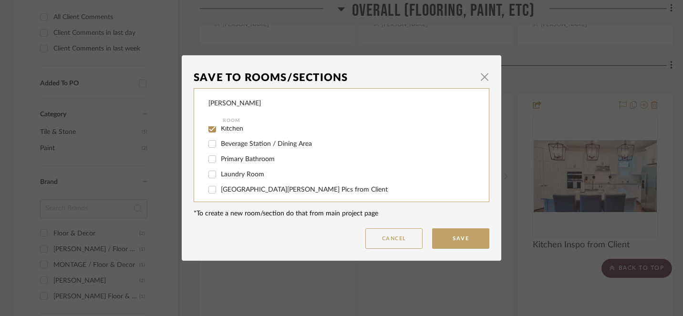
scroll to position [0, 0]
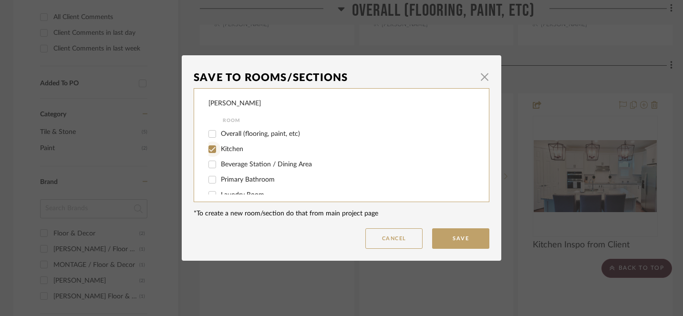
click at [210, 149] on input "Kitchen" at bounding box center [211, 149] width 15 height 15
checkbox input "false"
click at [456, 238] on button "Save" at bounding box center [460, 238] width 57 height 20
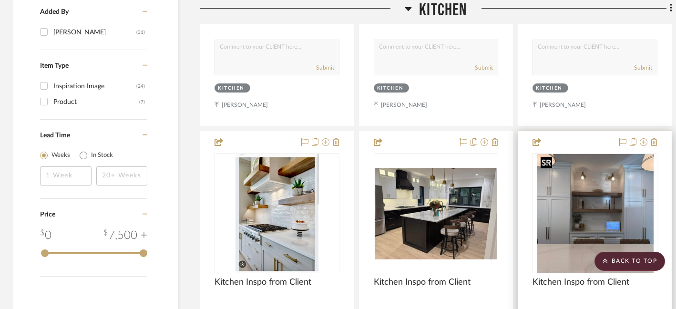
scroll to position [1021, 1]
click at [645, 140] on icon at bounding box center [644, 142] width 8 height 8
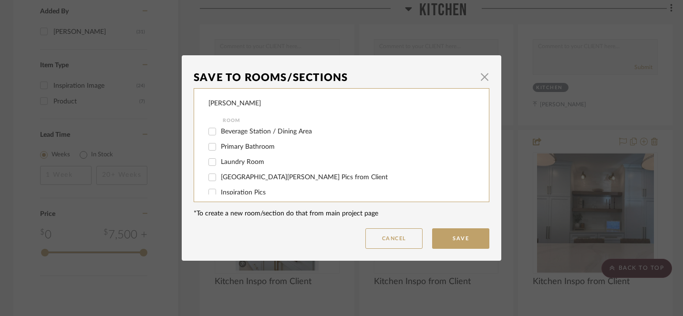
scroll to position [44, 0]
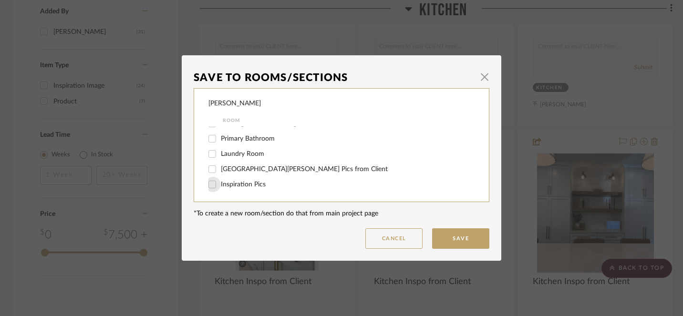
click at [210, 184] on input "Inspiration Pics" at bounding box center [211, 184] width 15 height 15
checkbox input "true"
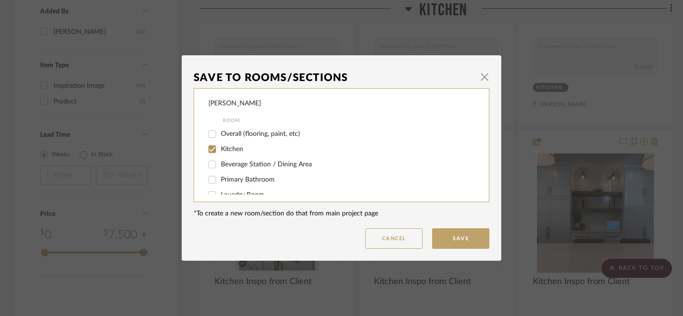
click at [210, 150] on input "Kitchen" at bounding box center [211, 149] width 15 height 15
checkbox input "false"
click at [460, 236] on button "Save" at bounding box center [460, 238] width 57 height 20
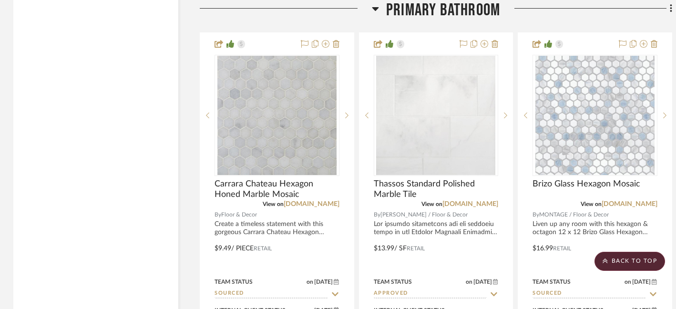
scroll to position [2055, 1]
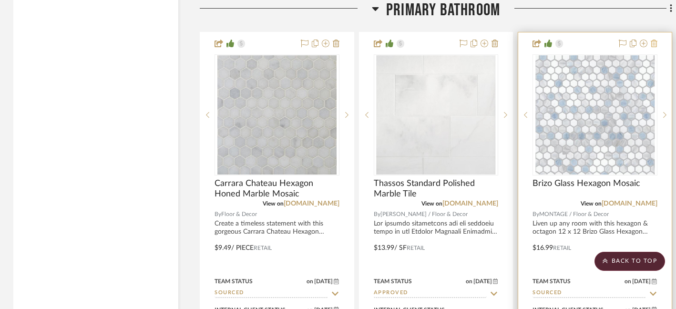
click at [654, 42] on icon at bounding box center [654, 44] width 7 height 8
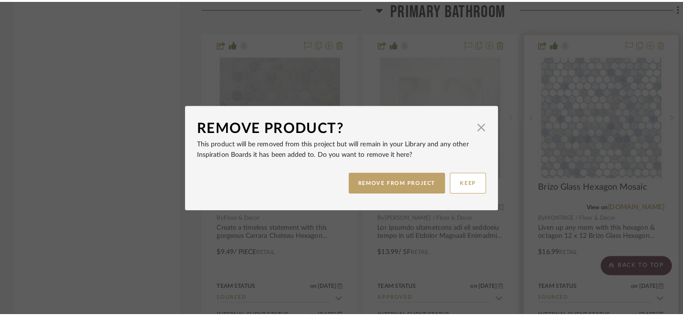
scroll to position [0, 0]
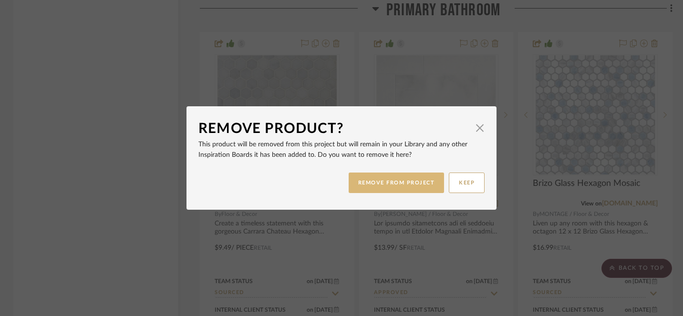
click at [409, 185] on button "REMOVE FROM PROJECT" at bounding box center [396, 183] width 96 height 20
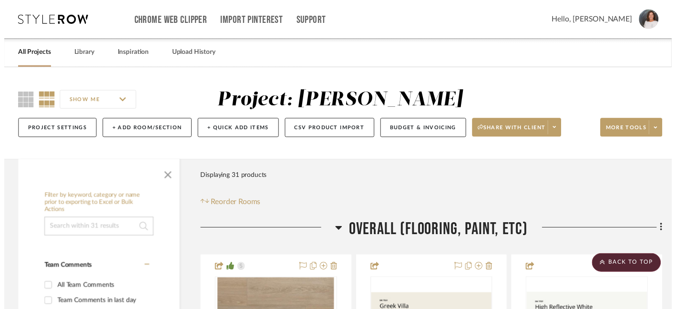
scroll to position [2055, 1]
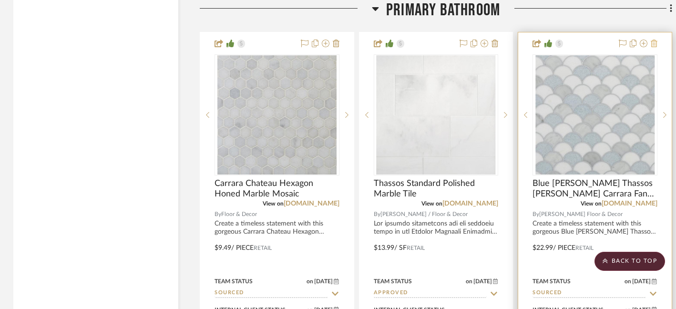
click at [654, 41] on icon at bounding box center [654, 44] width 7 height 8
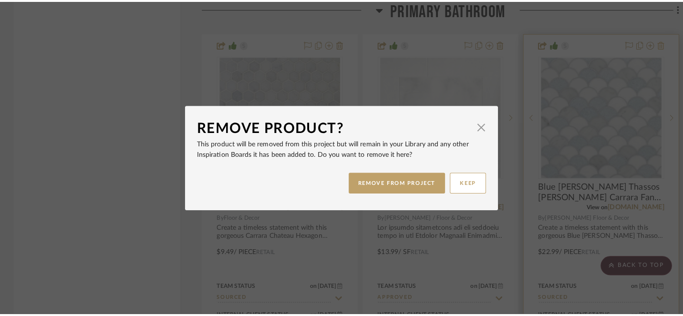
scroll to position [0, 0]
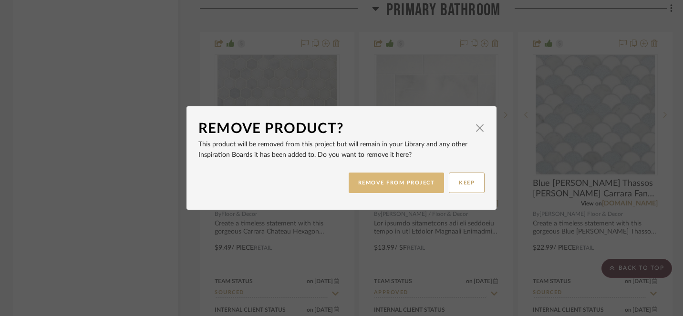
click at [408, 186] on button "REMOVE FROM PROJECT" at bounding box center [396, 183] width 96 height 20
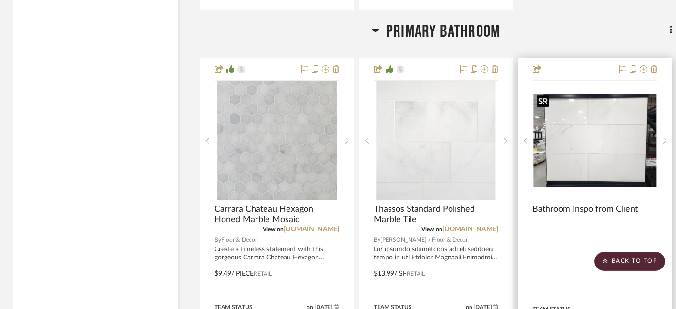
scroll to position [2019, 1]
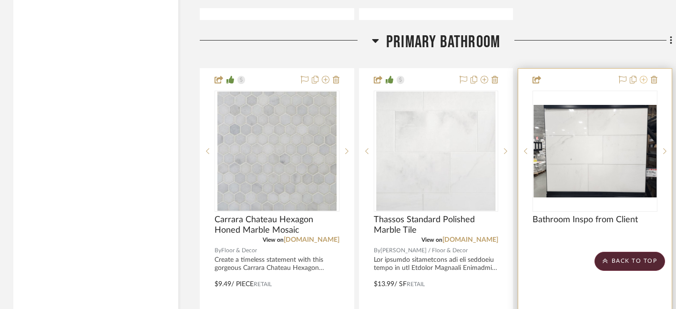
click at [644, 77] on icon at bounding box center [644, 80] width 8 height 8
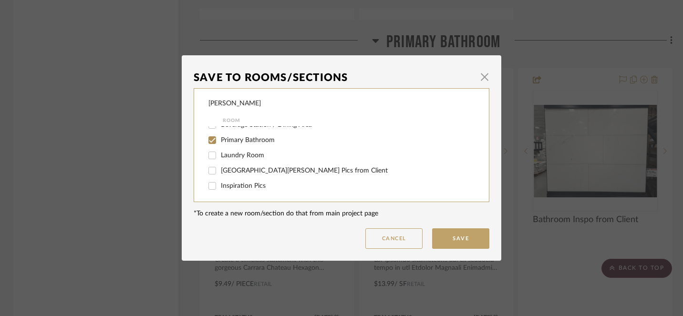
scroll to position [44, 0]
click at [209, 184] on input "Inspiration Pics" at bounding box center [211, 184] width 15 height 15
checkbox input "true"
click at [210, 135] on input "Primary Bathroom" at bounding box center [211, 138] width 15 height 15
checkbox input "false"
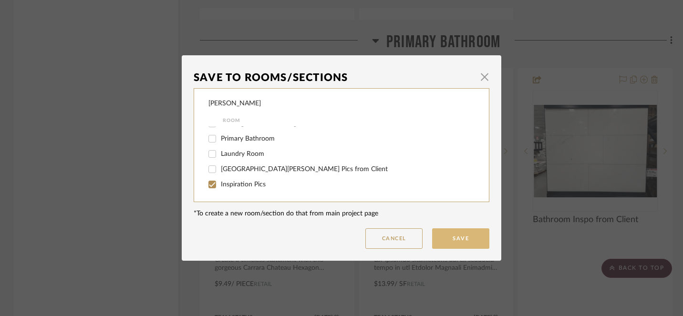
click at [454, 236] on button "Save" at bounding box center [460, 238] width 57 height 20
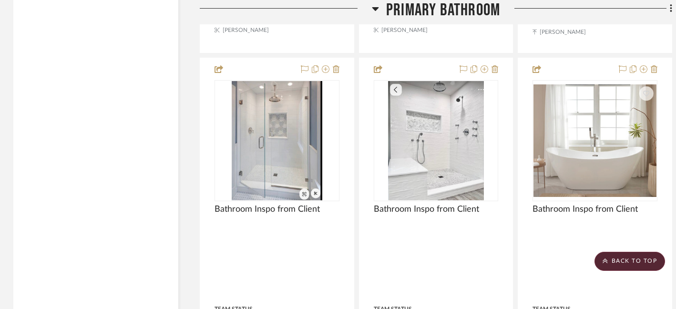
scroll to position [2455, 1]
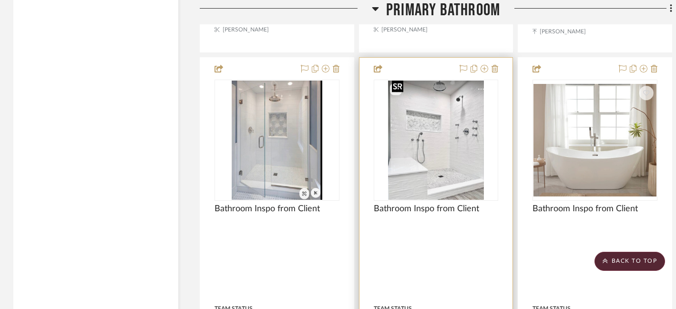
click at [450, 137] on img "0" at bounding box center [436, 140] width 96 height 119
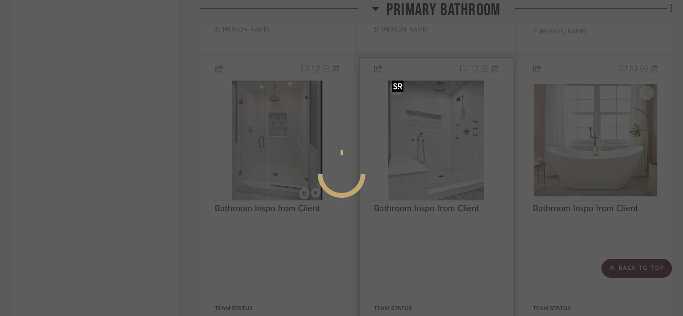
click at [450, 137] on div at bounding box center [341, 158] width 683 height 316
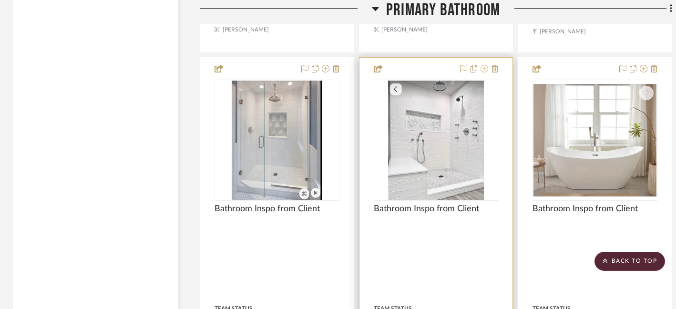
click at [485, 65] on icon at bounding box center [484, 69] width 8 height 8
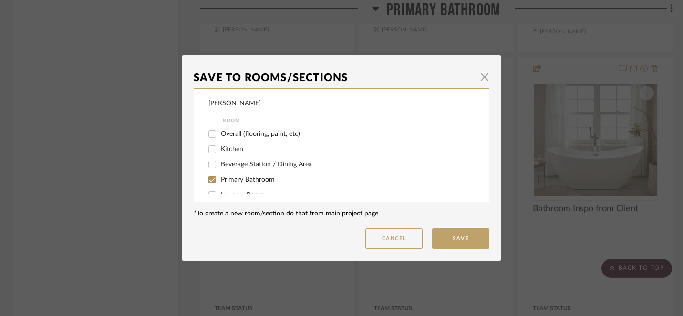
scroll to position [44, 0]
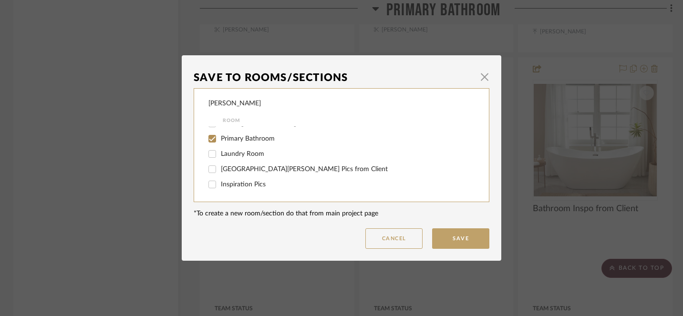
click at [208, 184] on input "Inspiration Pics" at bounding box center [211, 184] width 15 height 15
checkbox input "true"
click at [208, 138] on input "Primary Bathroom" at bounding box center [211, 138] width 15 height 15
checkbox input "false"
click at [457, 240] on button "Save" at bounding box center [460, 238] width 57 height 20
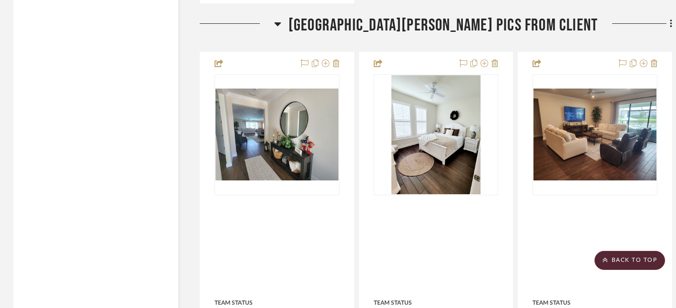
scroll to position [3398, 1]
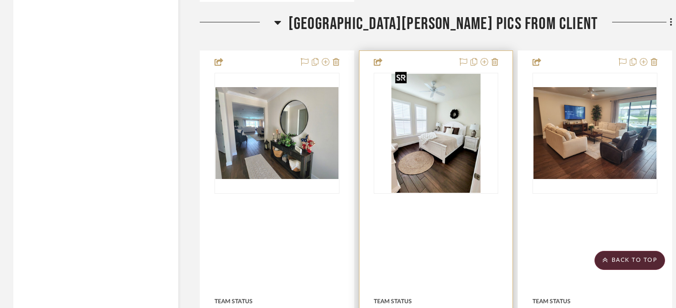
click at [0, 0] on img at bounding box center [0, 0] width 0 height 0
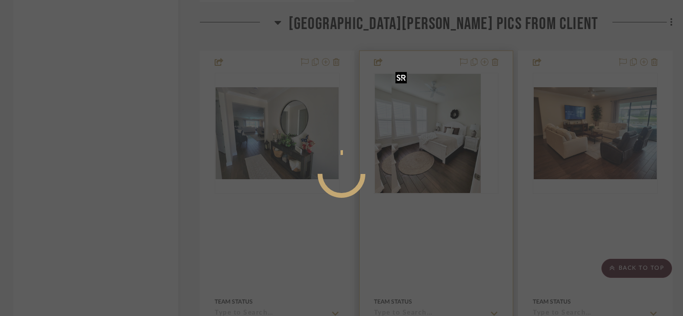
click at [446, 174] on div at bounding box center [341, 158] width 683 height 316
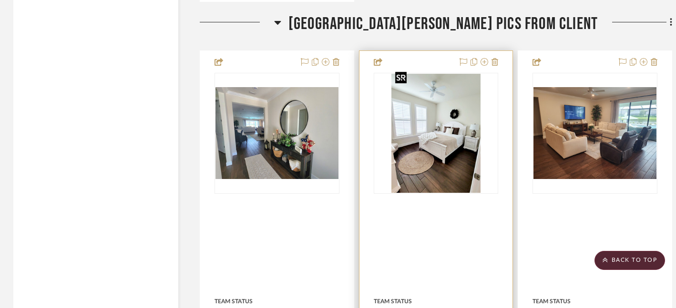
click at [446, 174] on img "0" at bounding box center [436, 133] width 90 height 119
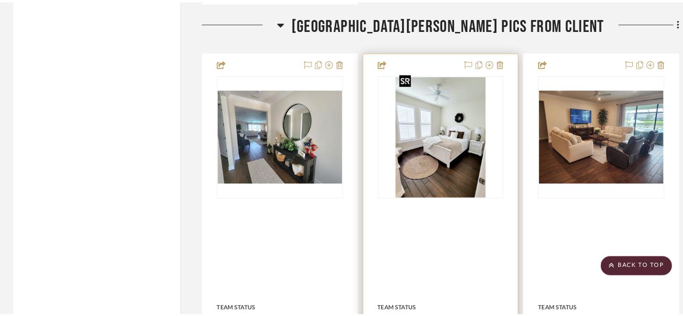
scroll to position [0, 0]
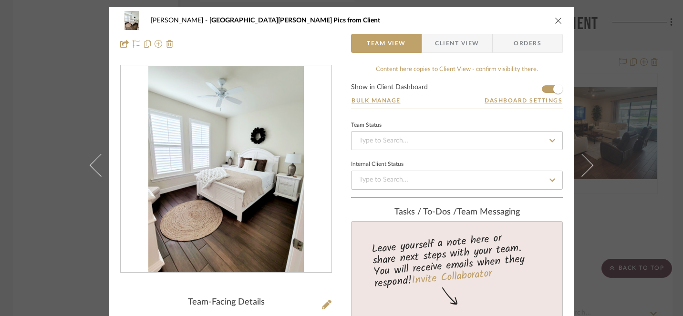
click at [554, 20] on icon "close" at bounding box center [558, 21] width 8 height 8
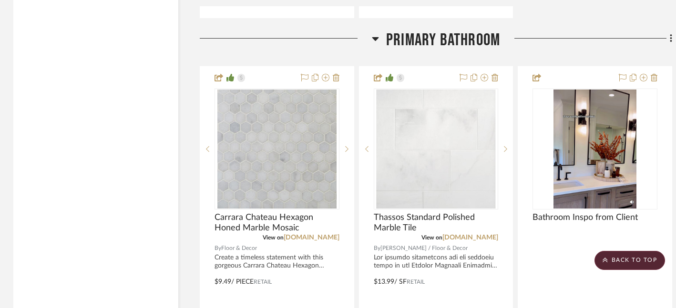
scroll to position [2021, 0]
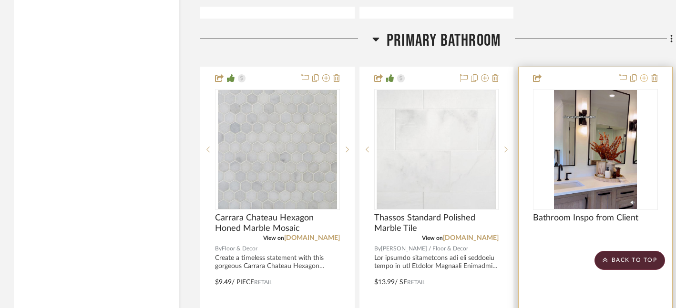
click at [644, 74] on icon at bounding box center [644, 78] width 8 height 8
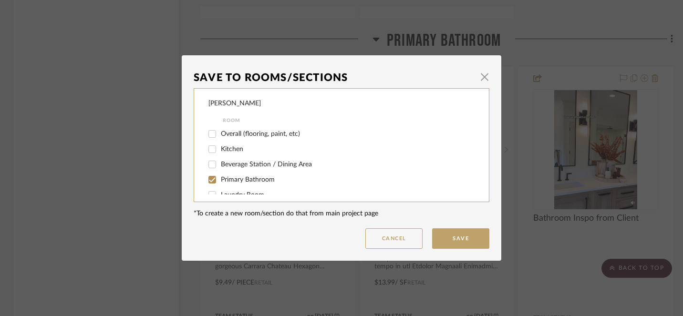
scroll to position [44, 0]
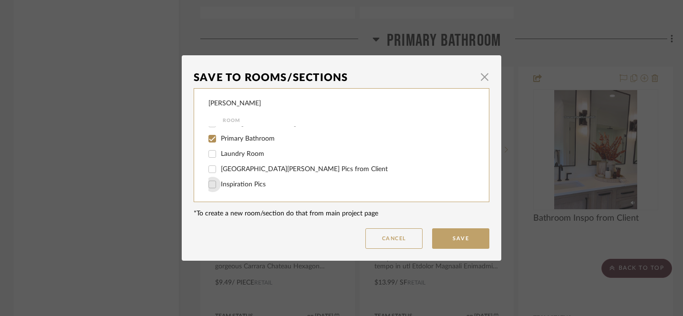
click at [210, 185] on input "Inspiration Pics" at bounding box center [211, 184] width 15 height 15
checkbox input "true"
click at [211, 140] on input "Primary Bathroom" at bounding box center [211, 138] width 15 height 15
checkbox input "false"
click at [453, 238] on button "Save" at bounding box center [460, 238] width 57 height 20
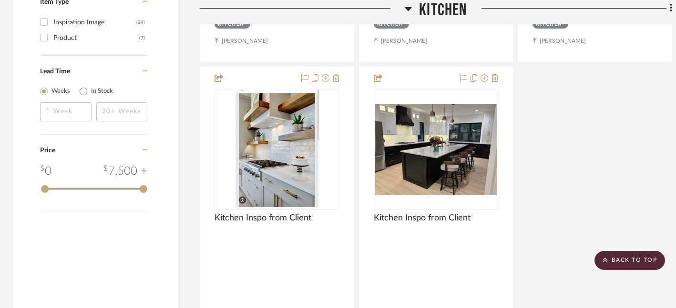
scroll to position [1085, 1]
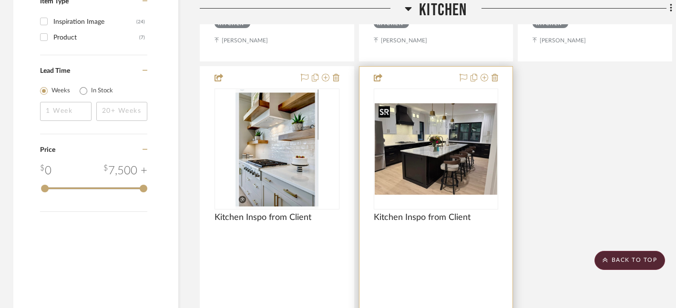
click at [423, 170] on img "0" at bounding box center [436, 149] width 123 height 92
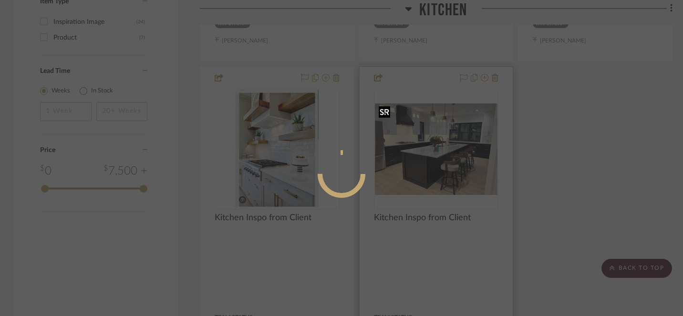
click at [423, 170] on div at bounding box center [341, 158] width 683 height 316
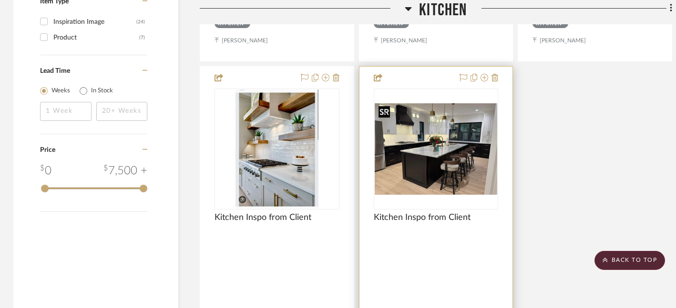
click at [424, 170] on img "0" at bounding box center [436, 149] width 123 height 92
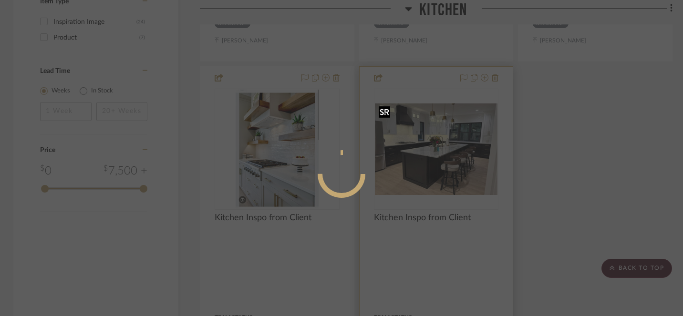
click at [424, 170] on div at bounding box center [341, 158] width 683 height 316
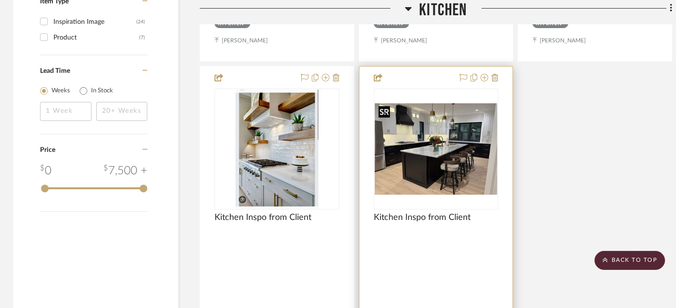
click at [424, 170] on img "0" at bounding box center [436, 149] width 123 height 92
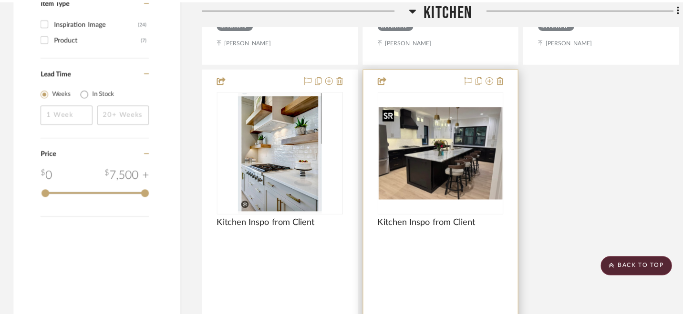
scroll to position [0, 0]
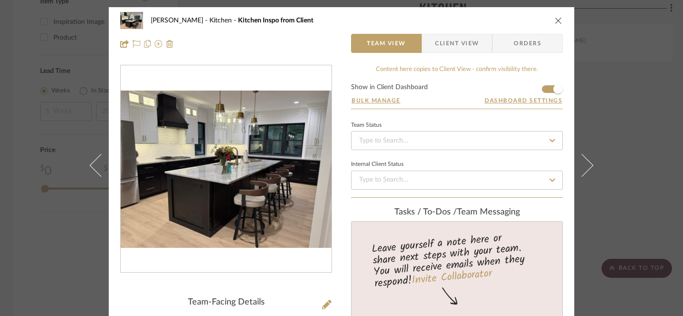
click at [555, 21] on icon "close" at bounding box center [558, 21] width 8 height 8
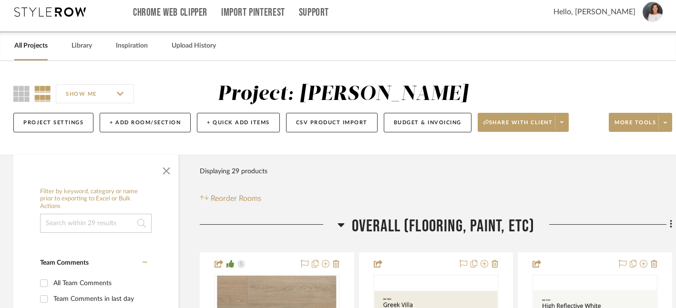
scroll to position [0, 1]
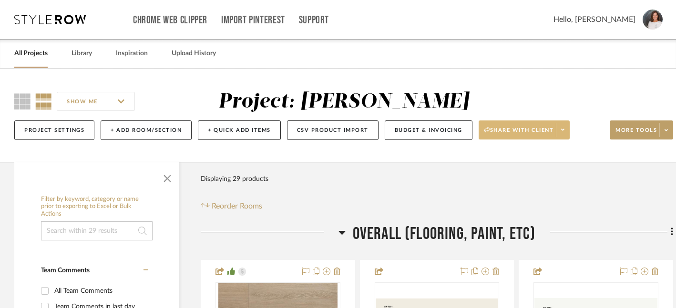
click at [564, 130] on icon at bounding box center [562, 130] width 3 height 2
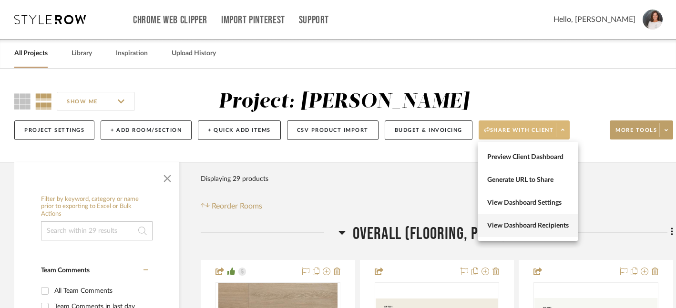
click at [535, 225] on span "View Dashboard Recipients" at bounding box center [528, 226] width 82 height 8
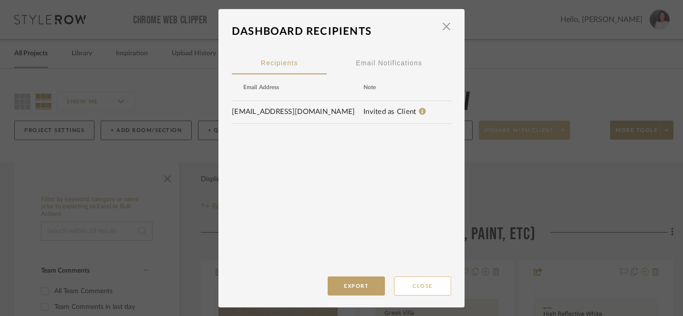
click at [428, 286] on button "Close" at bounding box center [422, 285] width 57 height 19
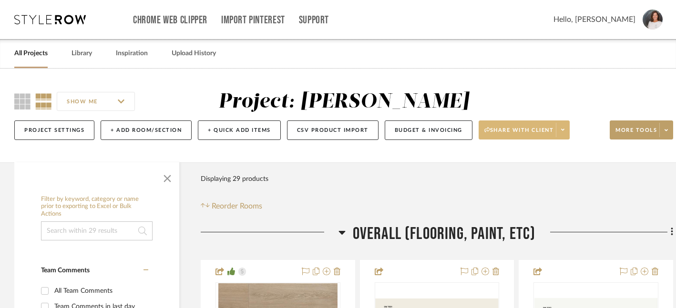
click at [563, 128] on icon at bounding box center [562, 129] width 3 height 5
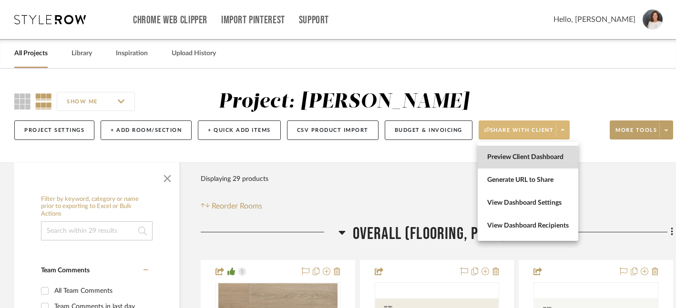
click at [513, 158] on span "Preview Client Dashboard" at bounding box center [528, 157] width 82 height 8
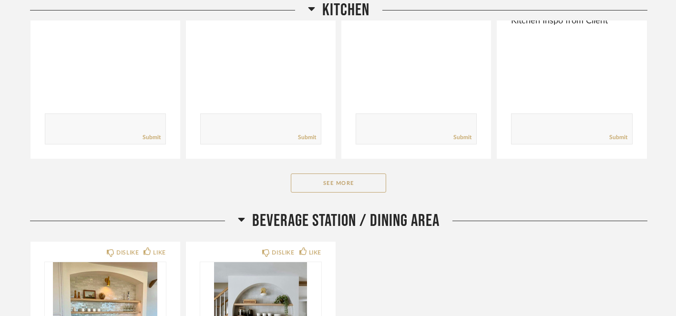
scroll to position [690, 0]
click at [359, 186] on button "See More" at bounding box center [338, 182] width 95 height 19
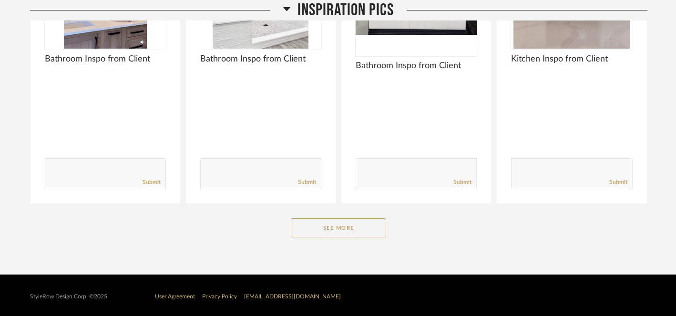
scroll to position [2734, 0]
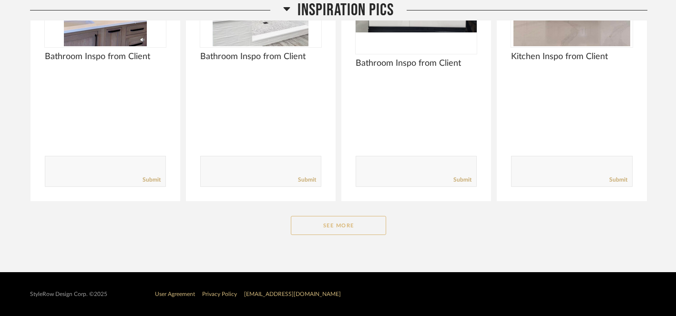
click at [339, 226] on button "See More" at bounding box center [338, 225] width 95 height 19
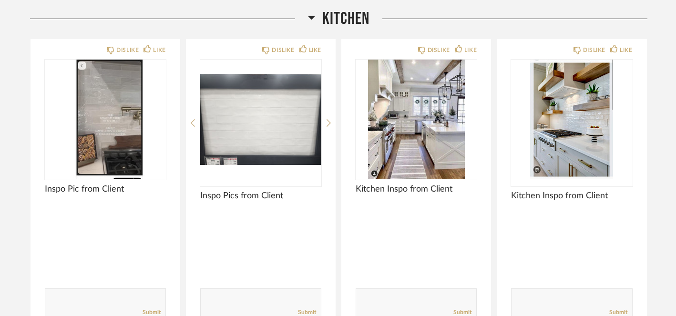
scroll to position [515, 0]
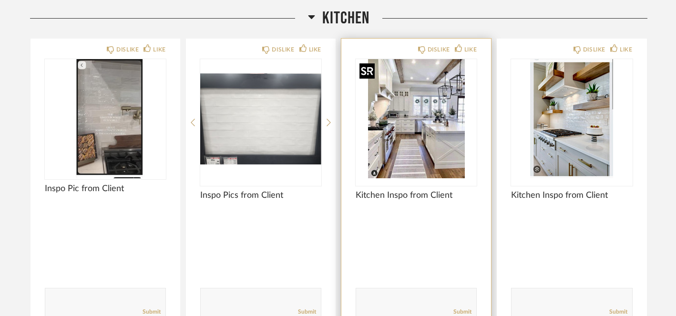
click at [404, 134] on img "0" at bounding box center [416, 118] width 121 height 119
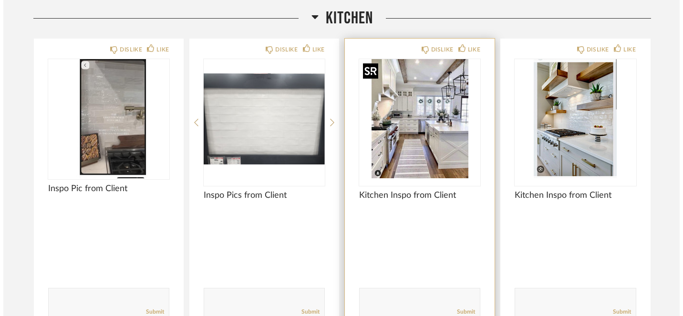
scroll to position [0, 0]
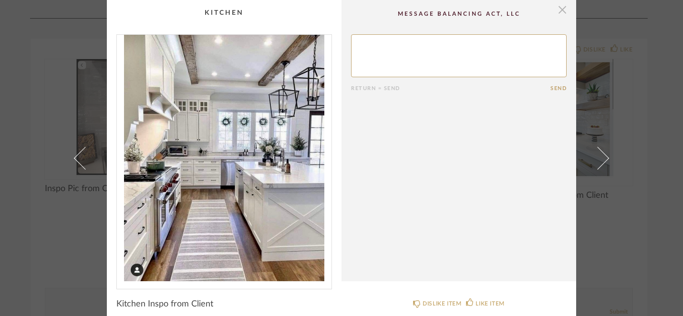
click at [560, 14] on span "button" at bounding box center [561, 9] width 19 height 19
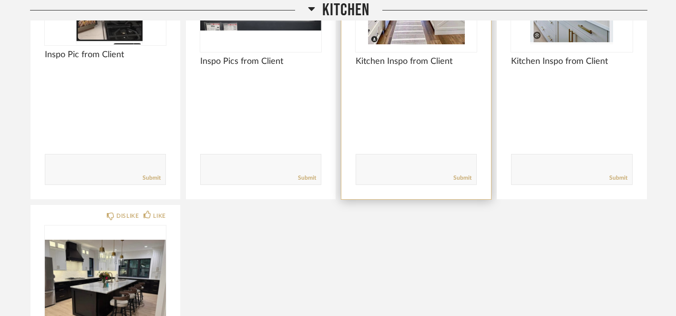
scroll to position [650, 0]
